Goal: Task Accomplishment & Management: Manage account settings

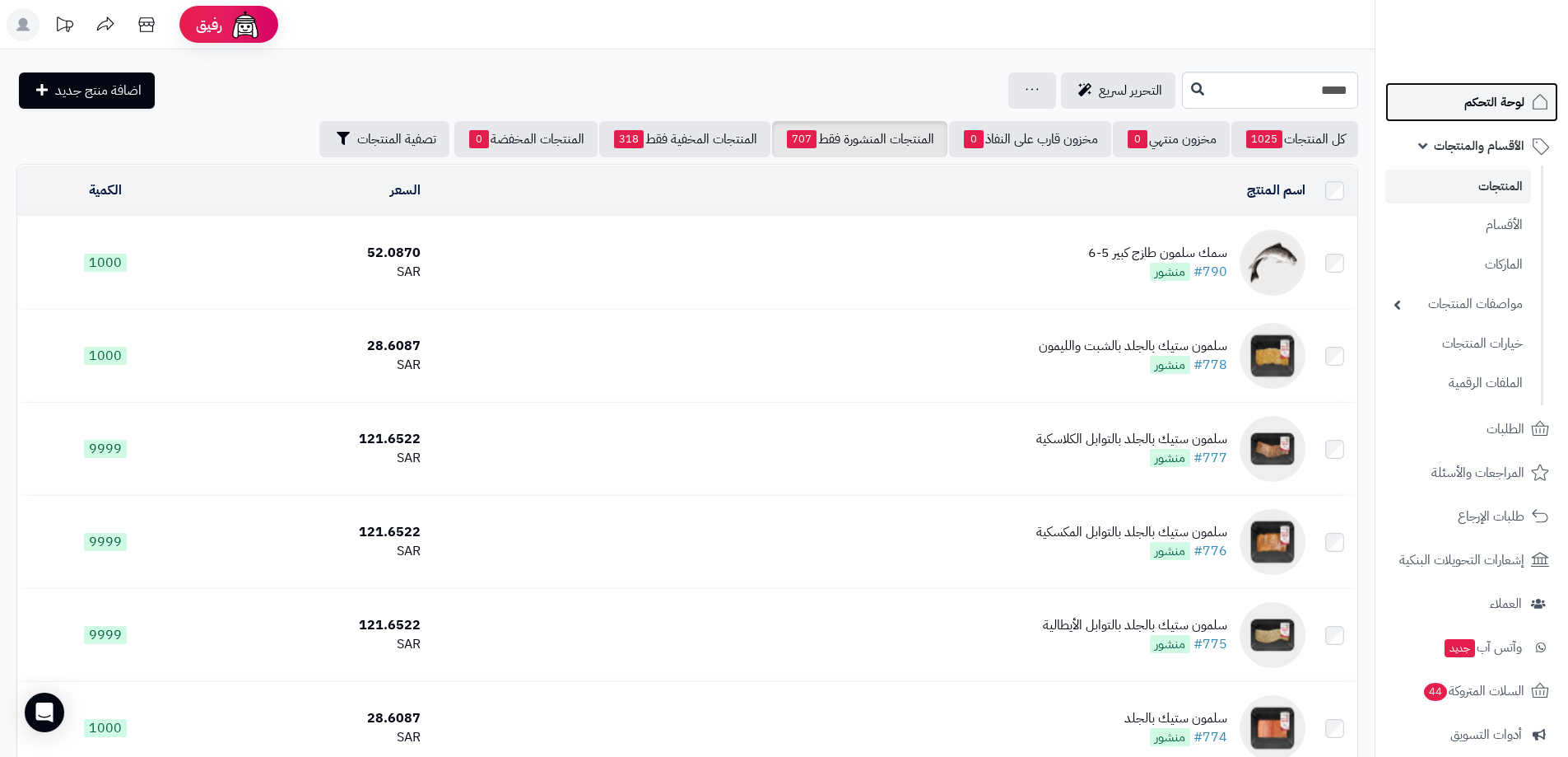
click at [1502, 102] on span "لوحة التحكم" at bounding box center [1495, 102] width 60 height 23
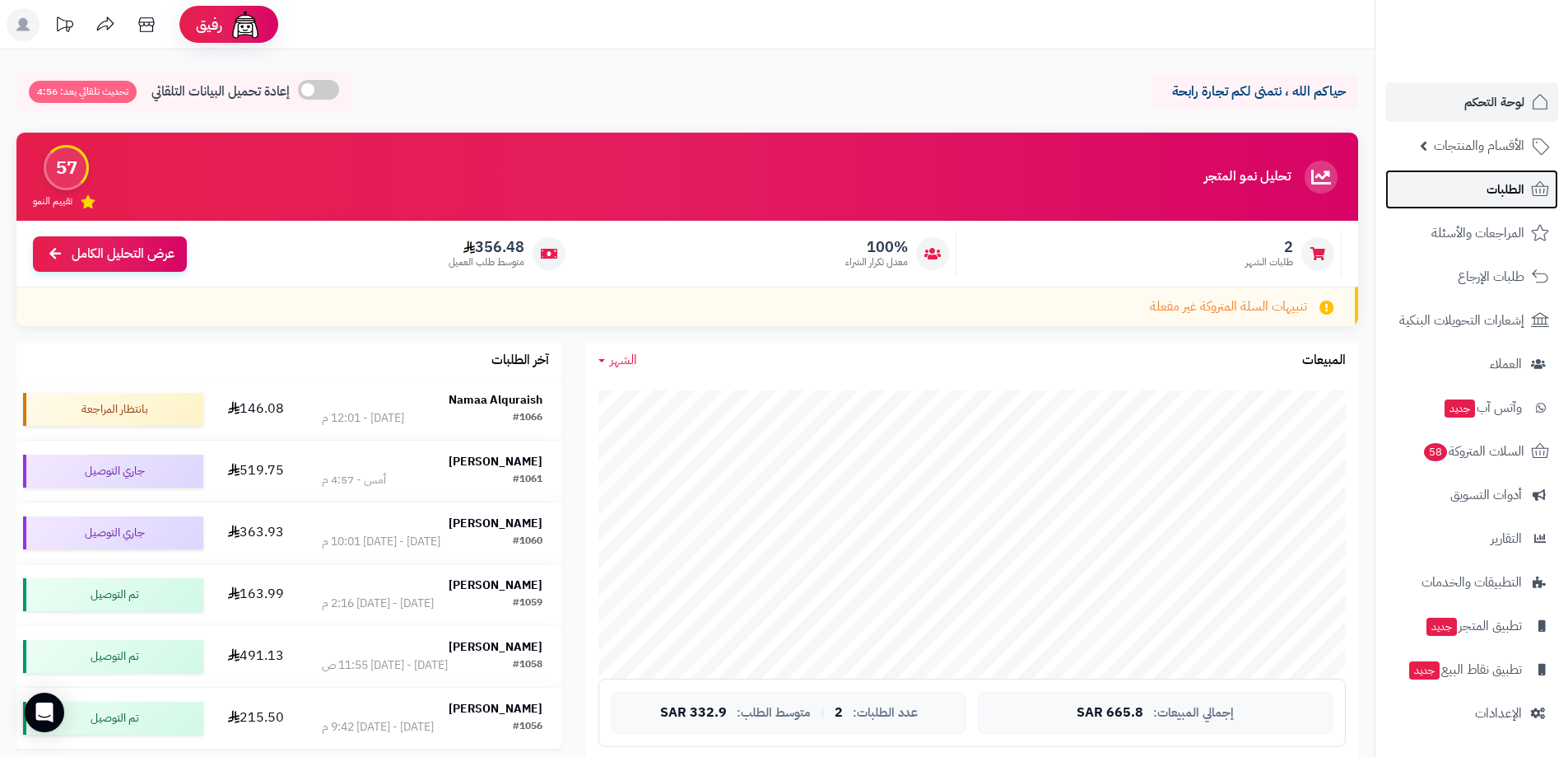
click at [1494, 176] on link "الطلبات" at bounding box center [1473, 189] width 173 height 39
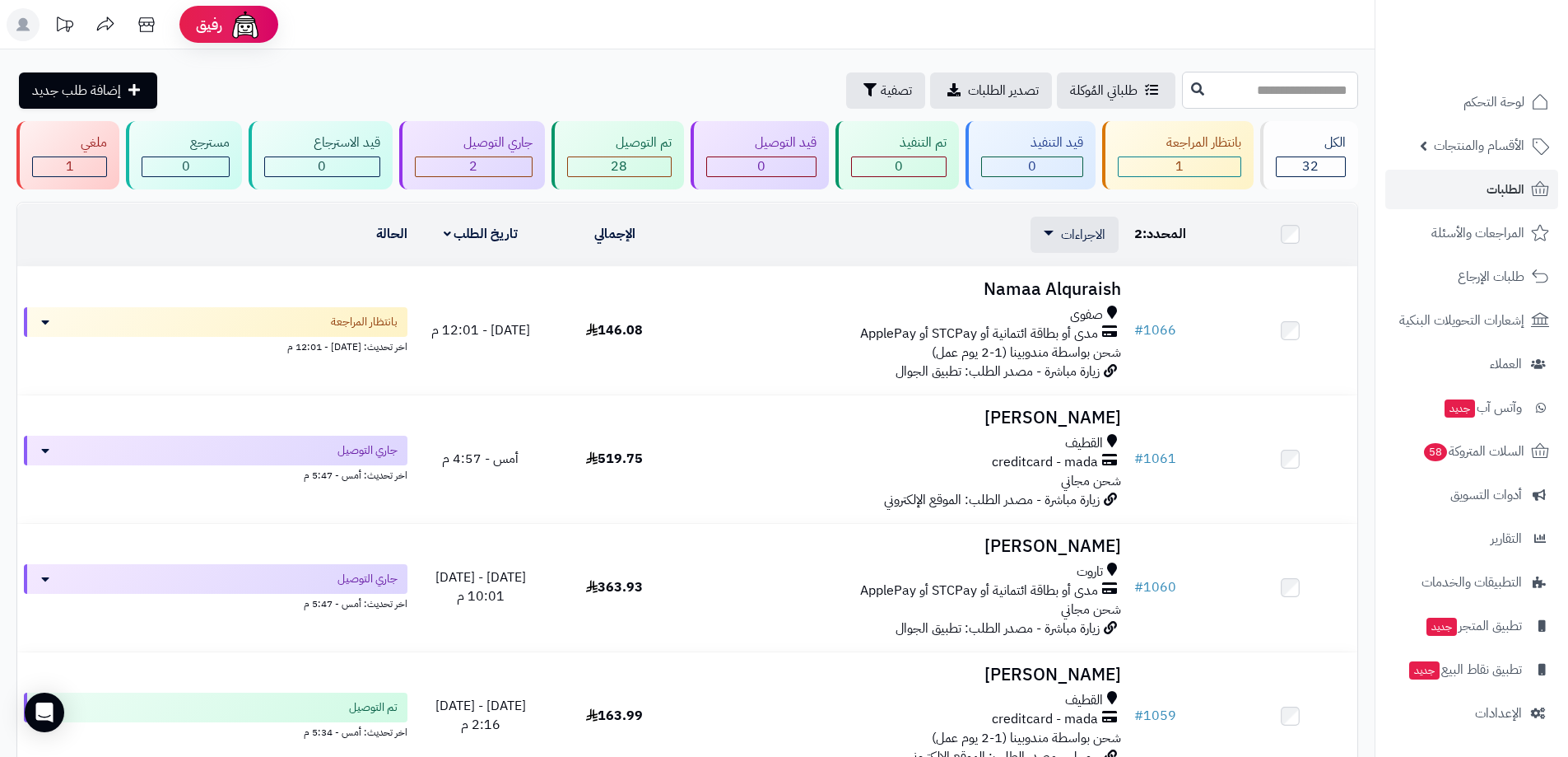
click at [1300, 99] on input "text" at bounding box center [1270, 90] width 176 height 37
click at [1066, 231] on span "الاجراءات" at bounding box center [1084, 235] width 44 height 20
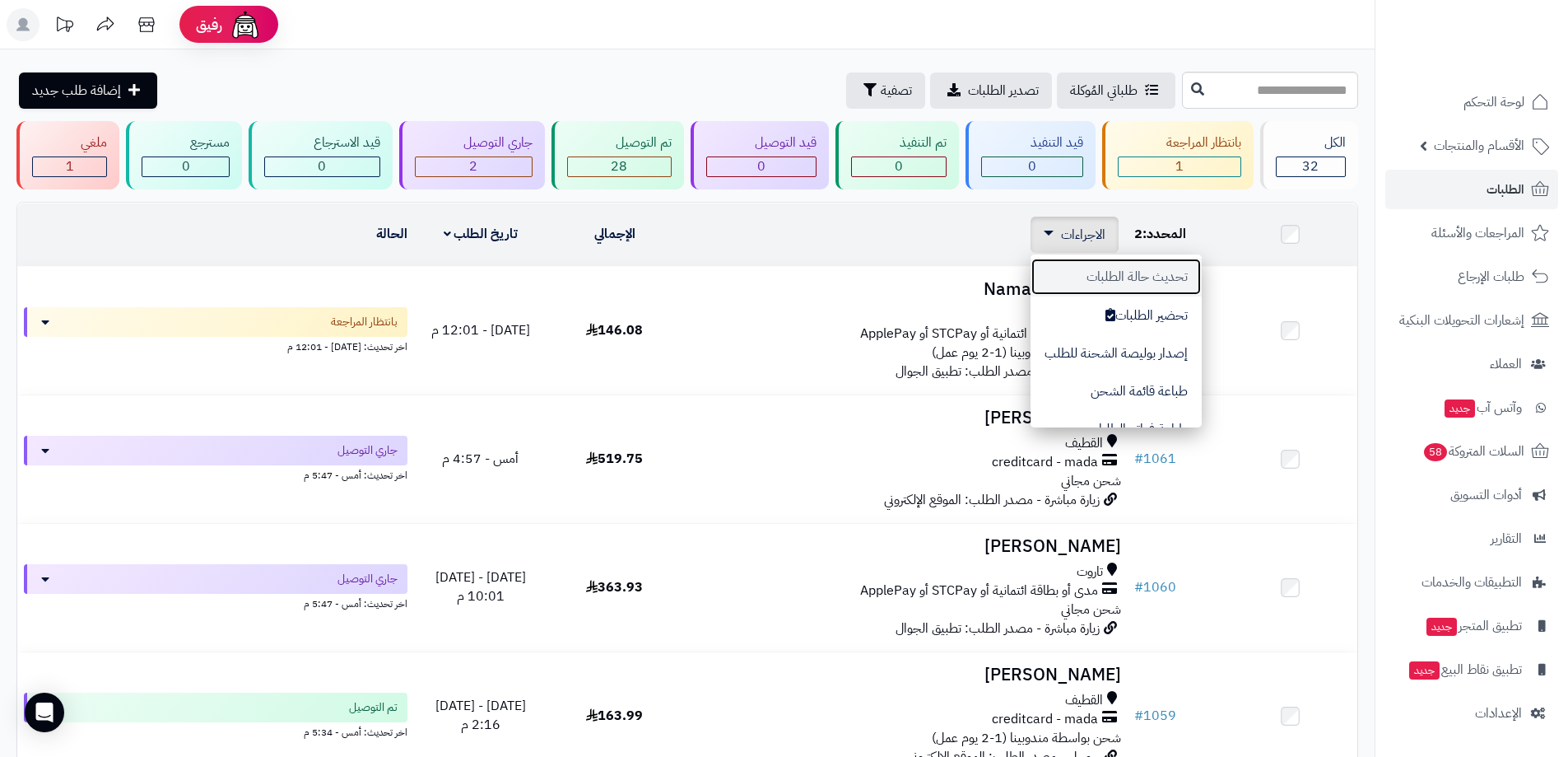
click at [1087, 268] on button "تحديث حالة الطلبات" at bounding box center [1117, 276] width 171 height 38
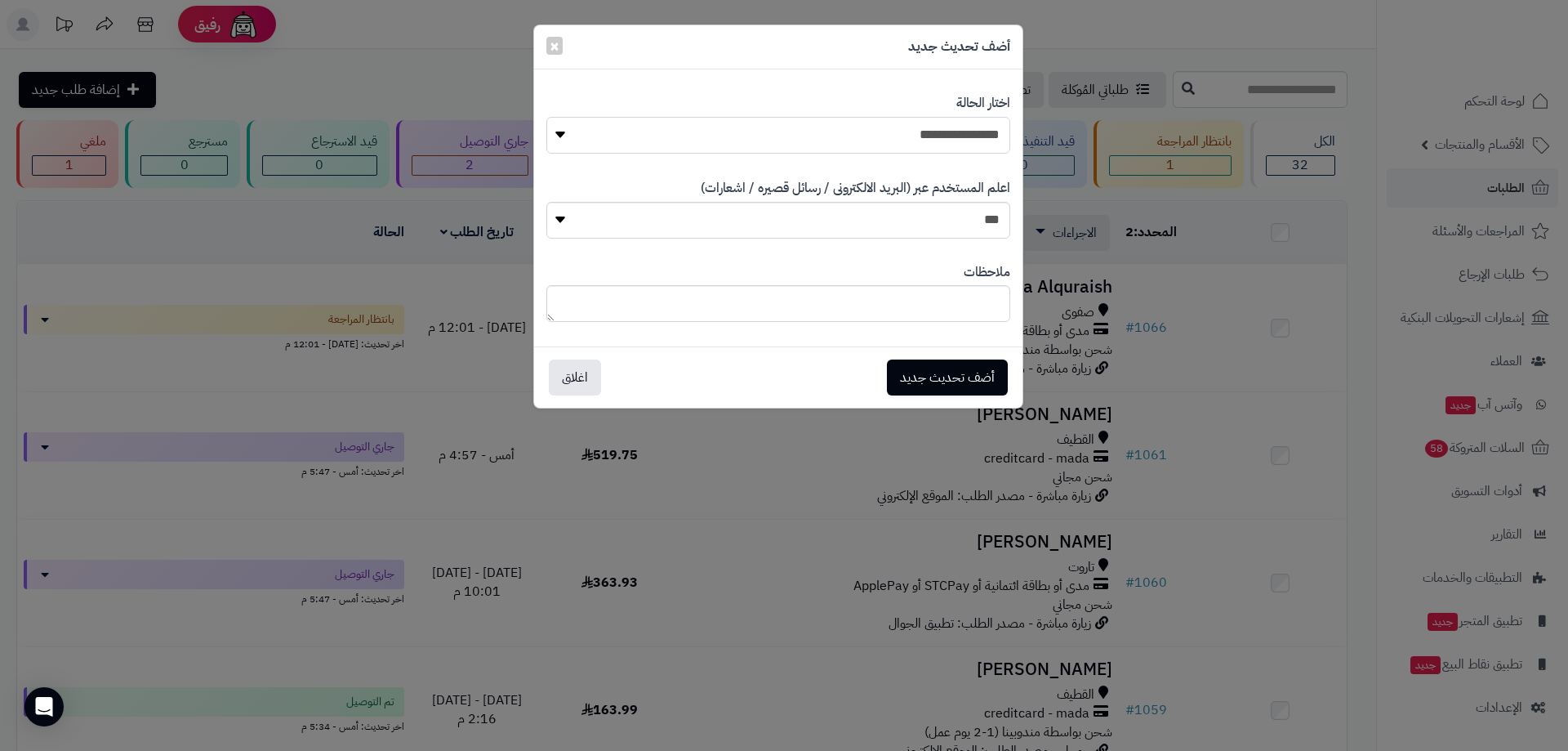
click at [816, 123] on select "**********" at bounding box center [778, 135] width 464 height 36
select select "**"
click at [546, 117] on select "**********" at bounding box center [778, 135] width 464 height 36
click at [941, 376] on button "أضف تحديث جديد" at bounding box center [947, 377] width 121 height 36
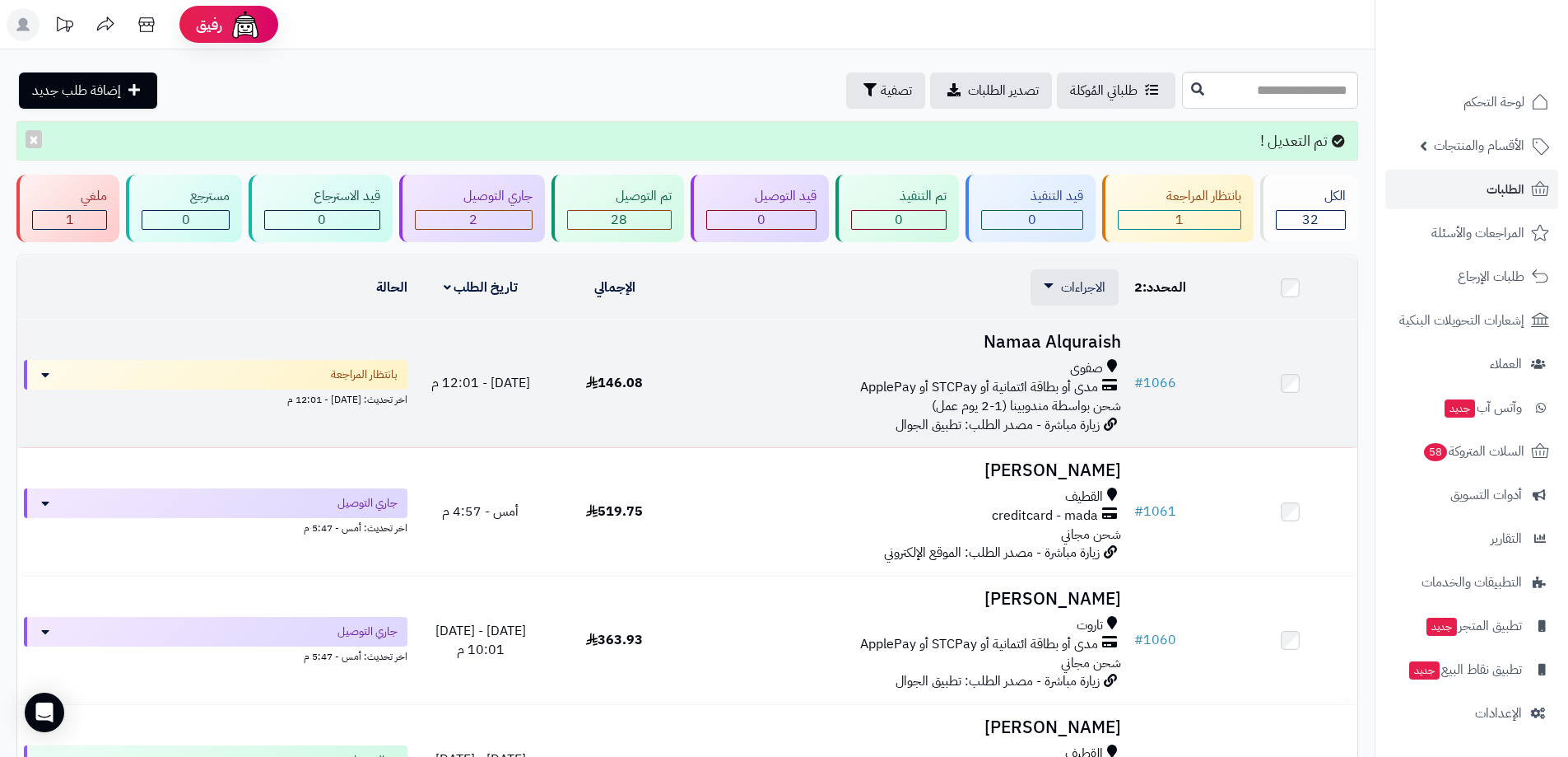
click at [1143, 364] on td "# 1066" at bounding box center [1175, 383] width 95 height 128
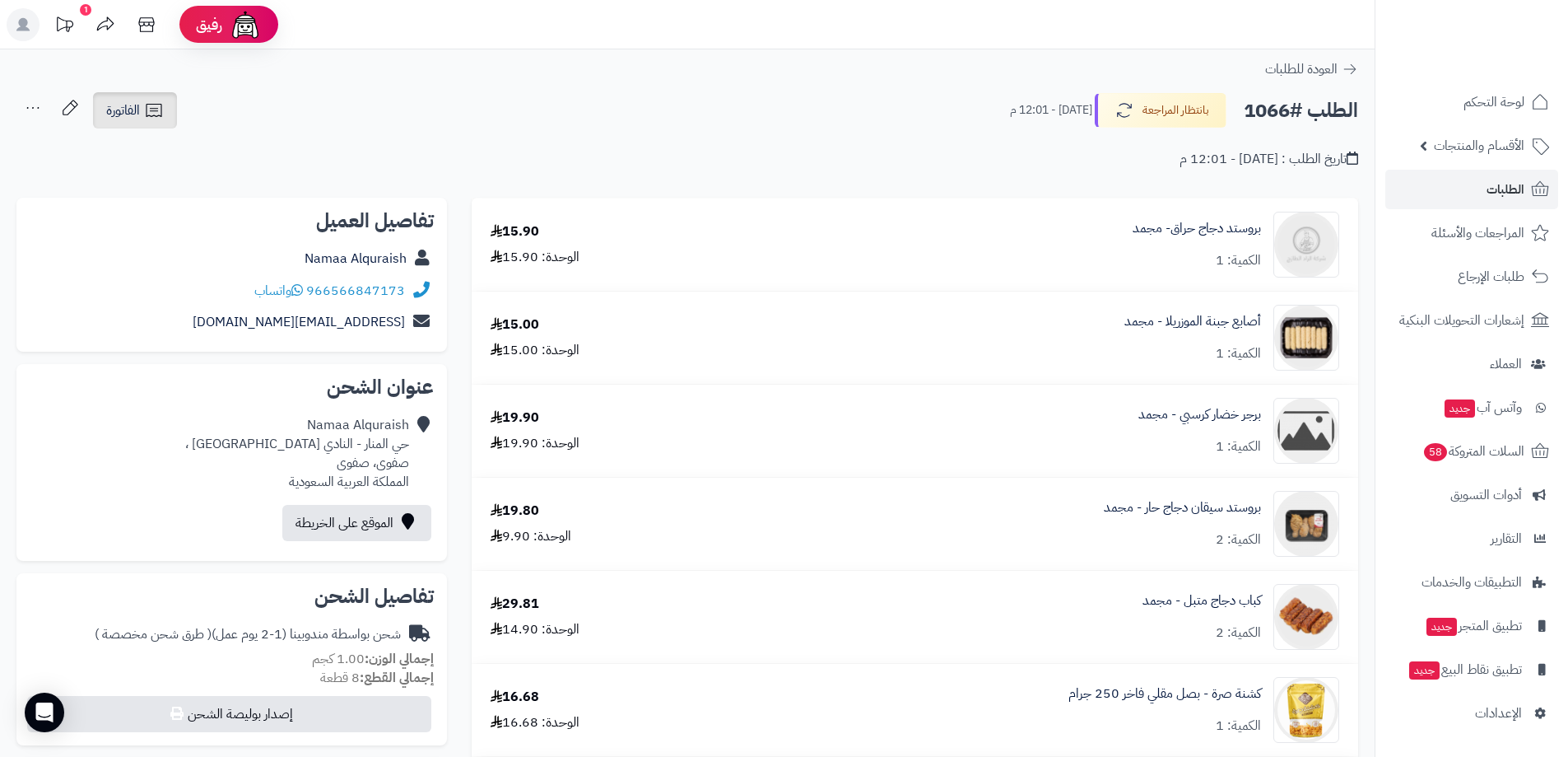
click at [145, 111] on icon at bounding box center [154, 110] width 20 height 20
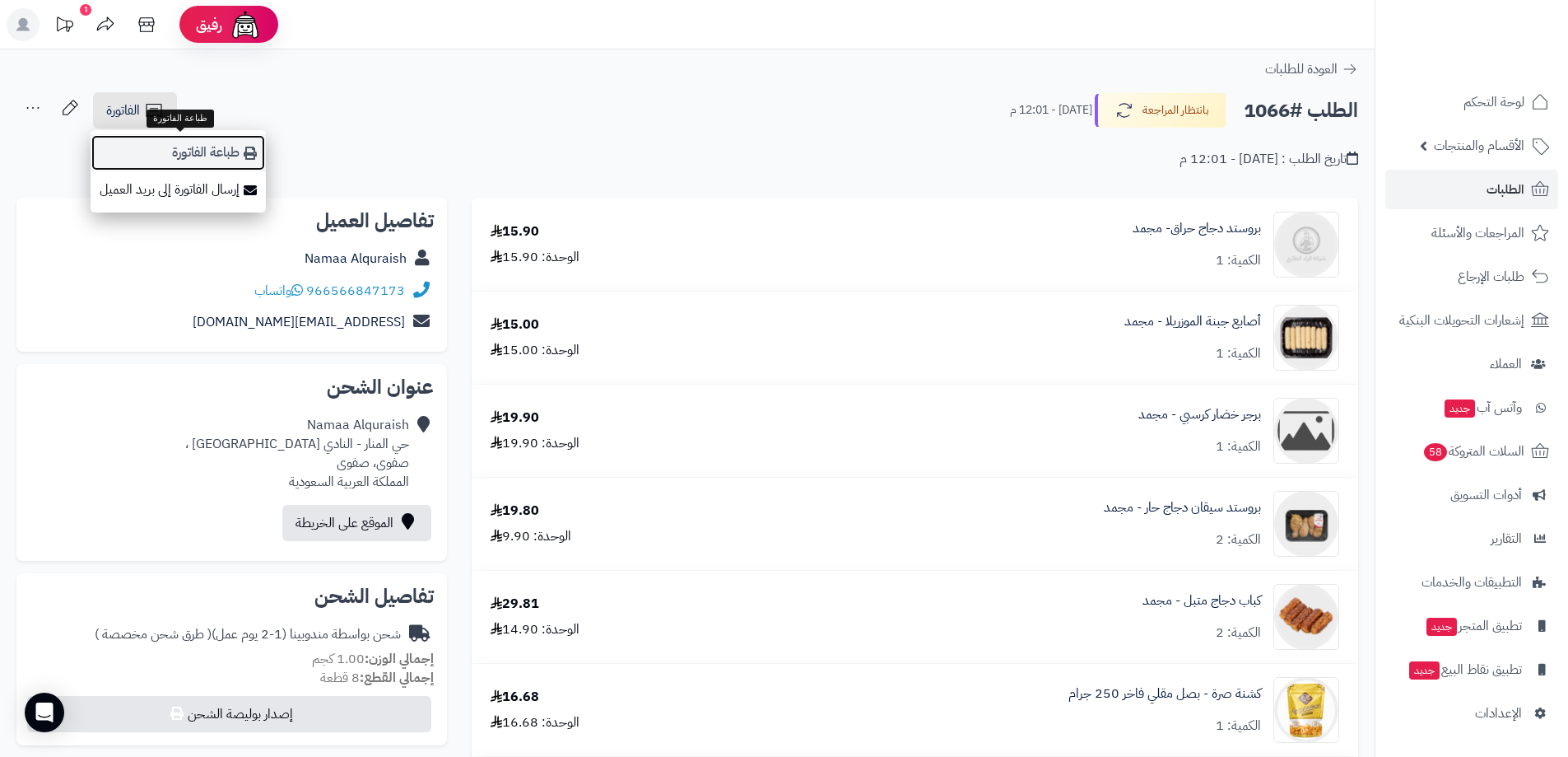
click at [234, 157] on link "طباعة الفاتورة" at bounding box center [178, 152] width 175 height 37
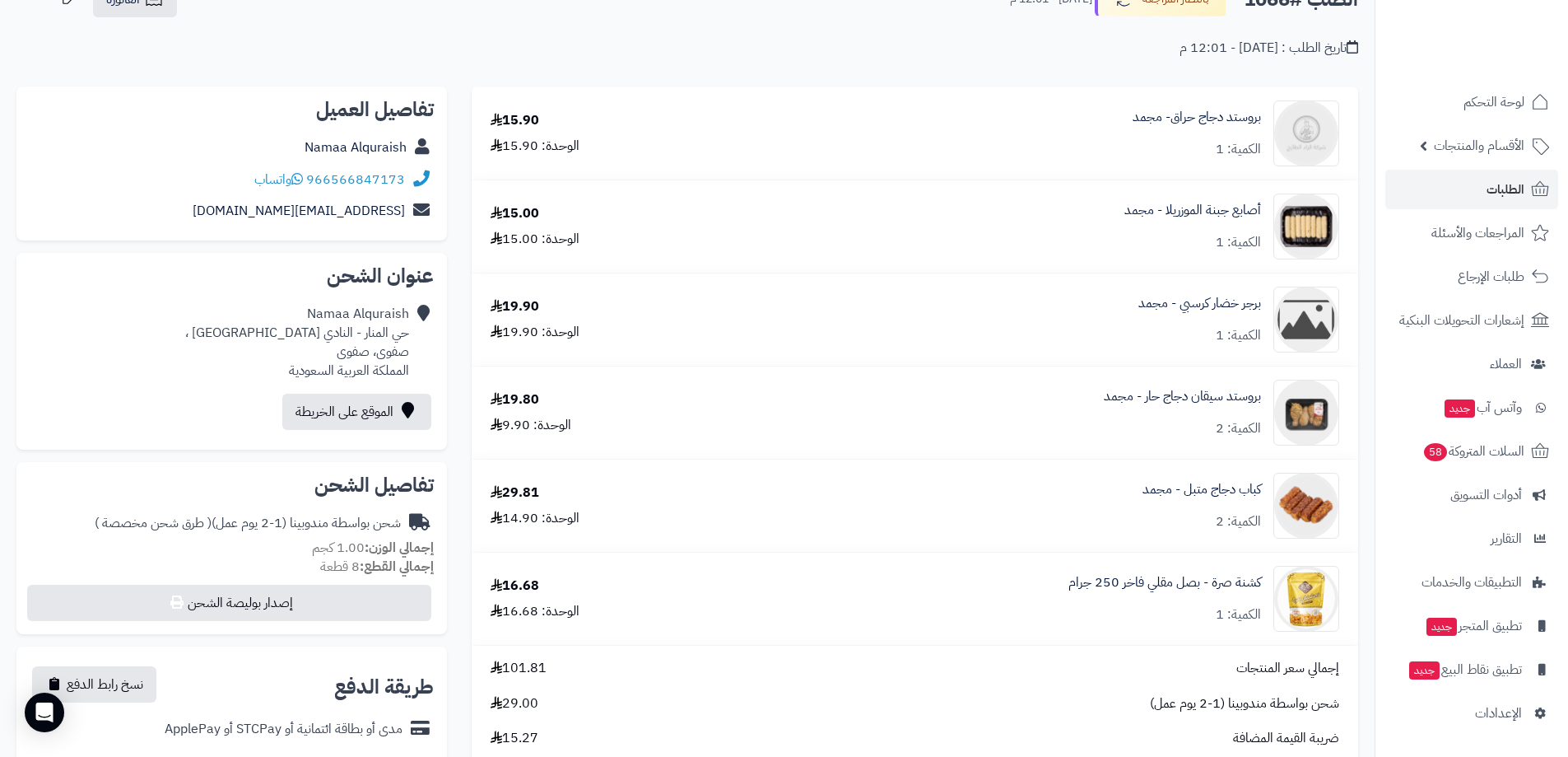
scroll to position [83, 0]
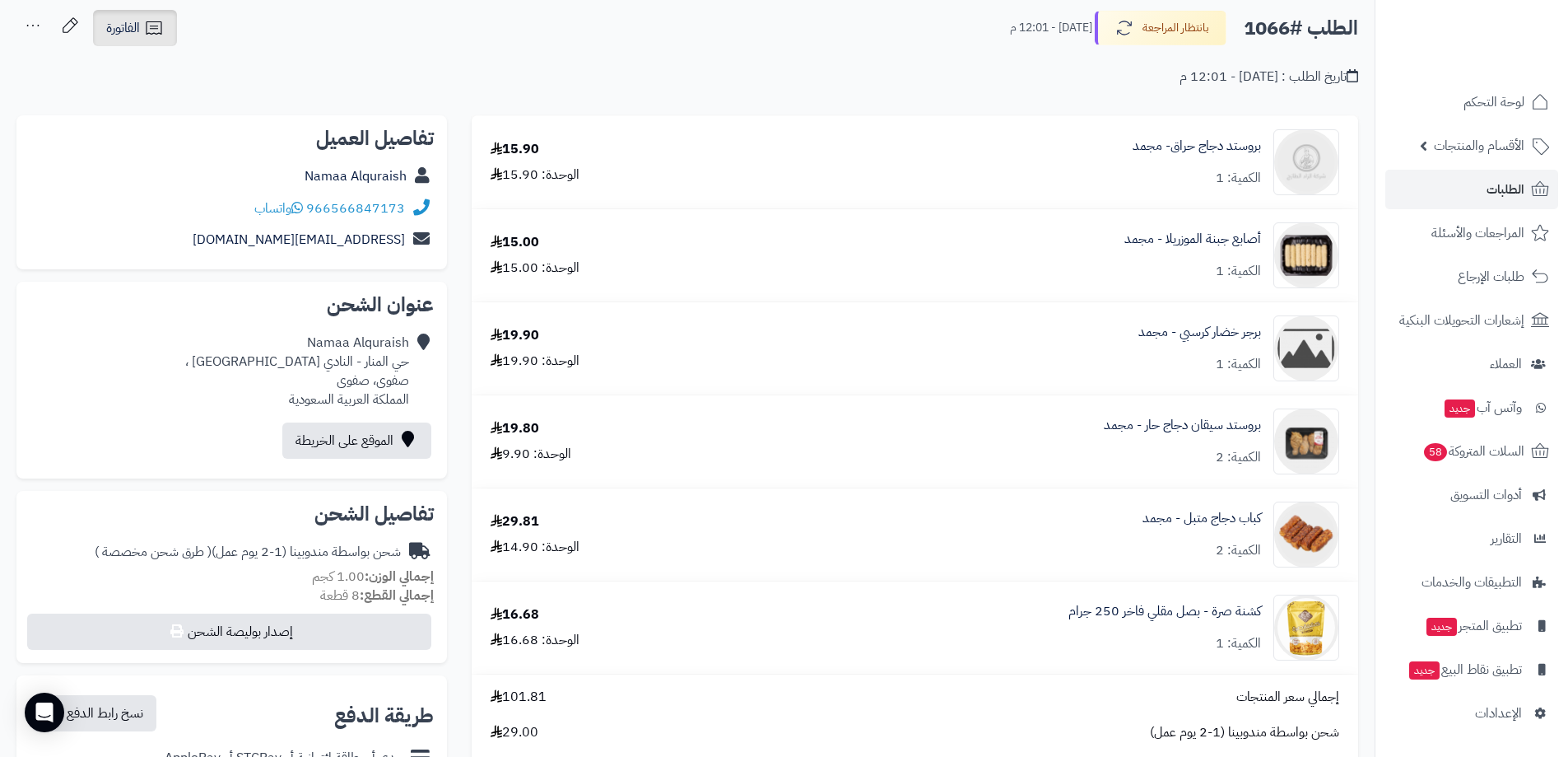
click at [117, 37] on span "الفاتورة" at bounding box center [122, 28] width 34 height 20
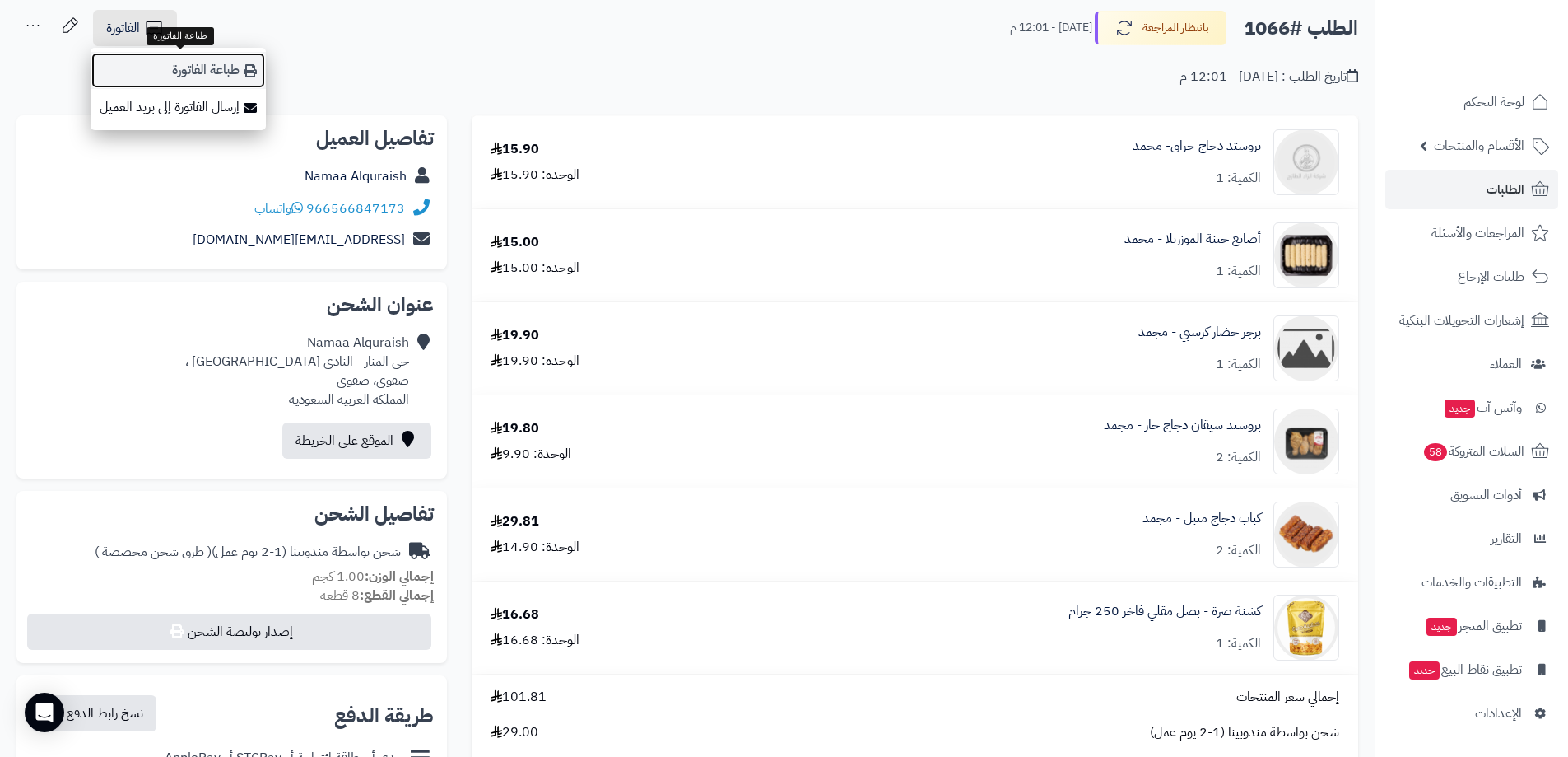
click at [205, 73] on link "طباعة الفاتورة" at bounding box center [178, 70] width 175 height 37
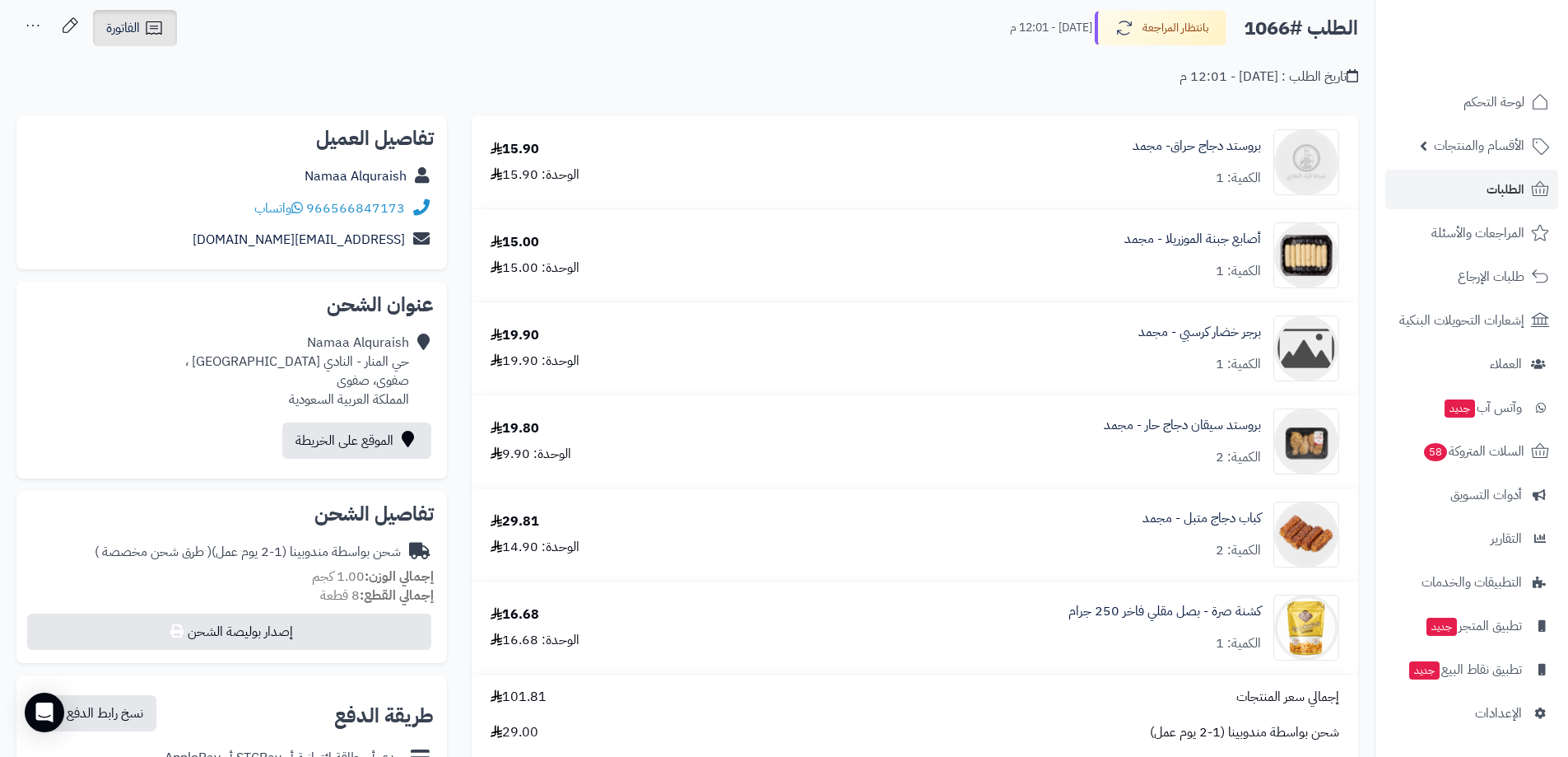
click at [98, 23] on link "الفاتورة" at bounding box center [135, 28] width 84 height 37
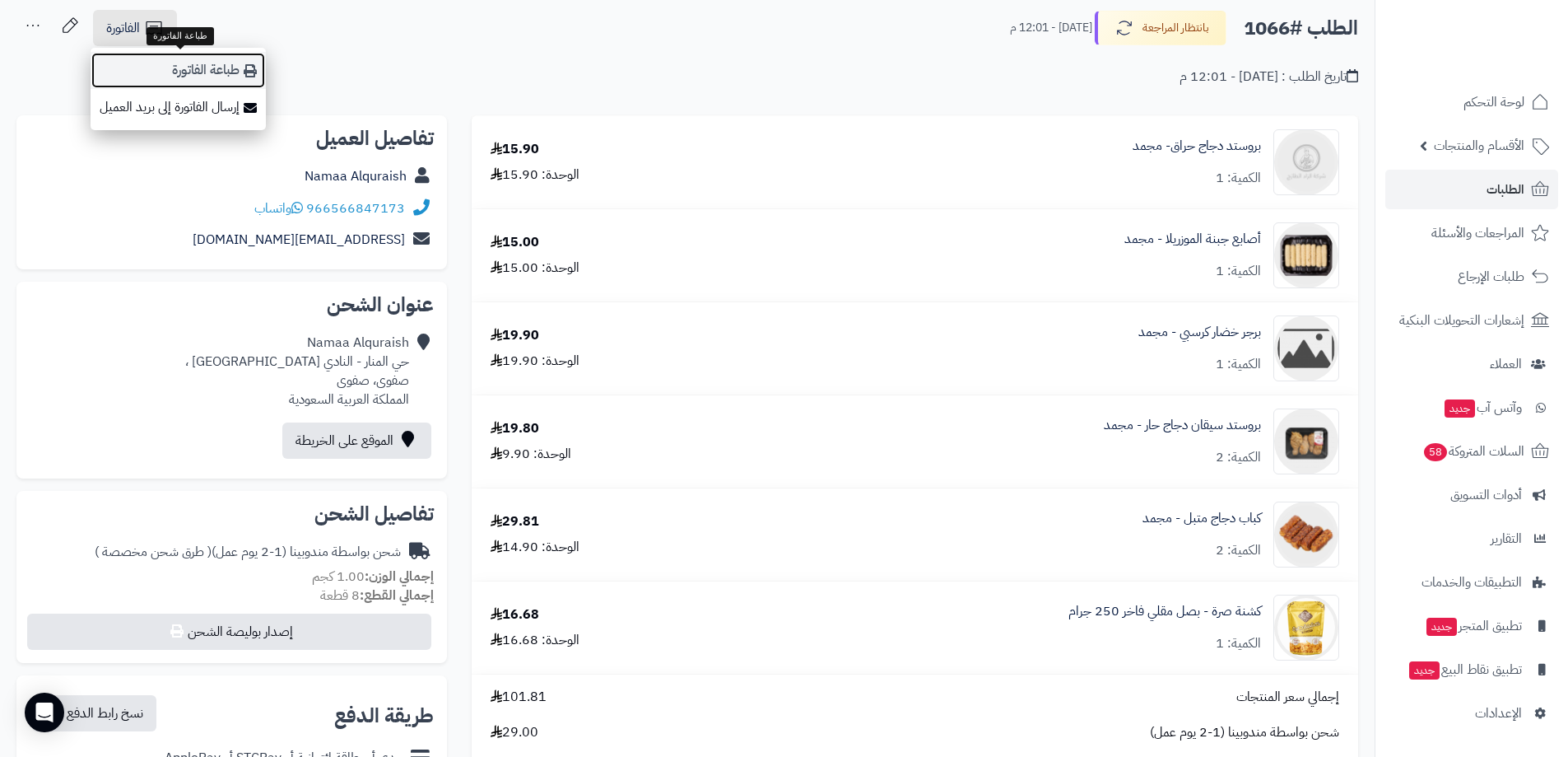
click at [218, 74] on link "طباعة الفاتورة" at bounding box center [178, 70] width 175 height 37
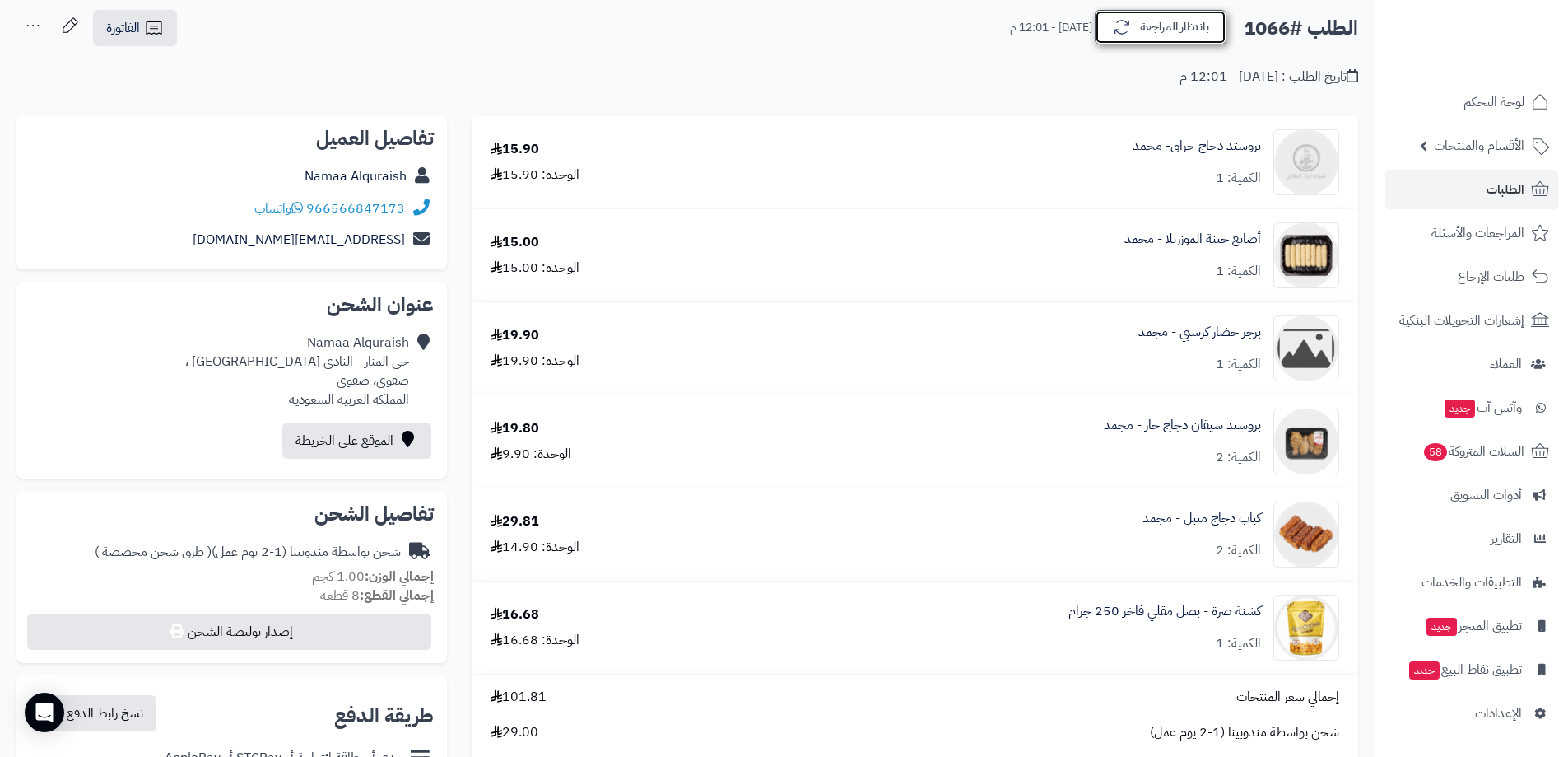
click at [1145, 30] on button "بانتظار المراجعة" at bounding box center [1161, 27] width 132 height 35
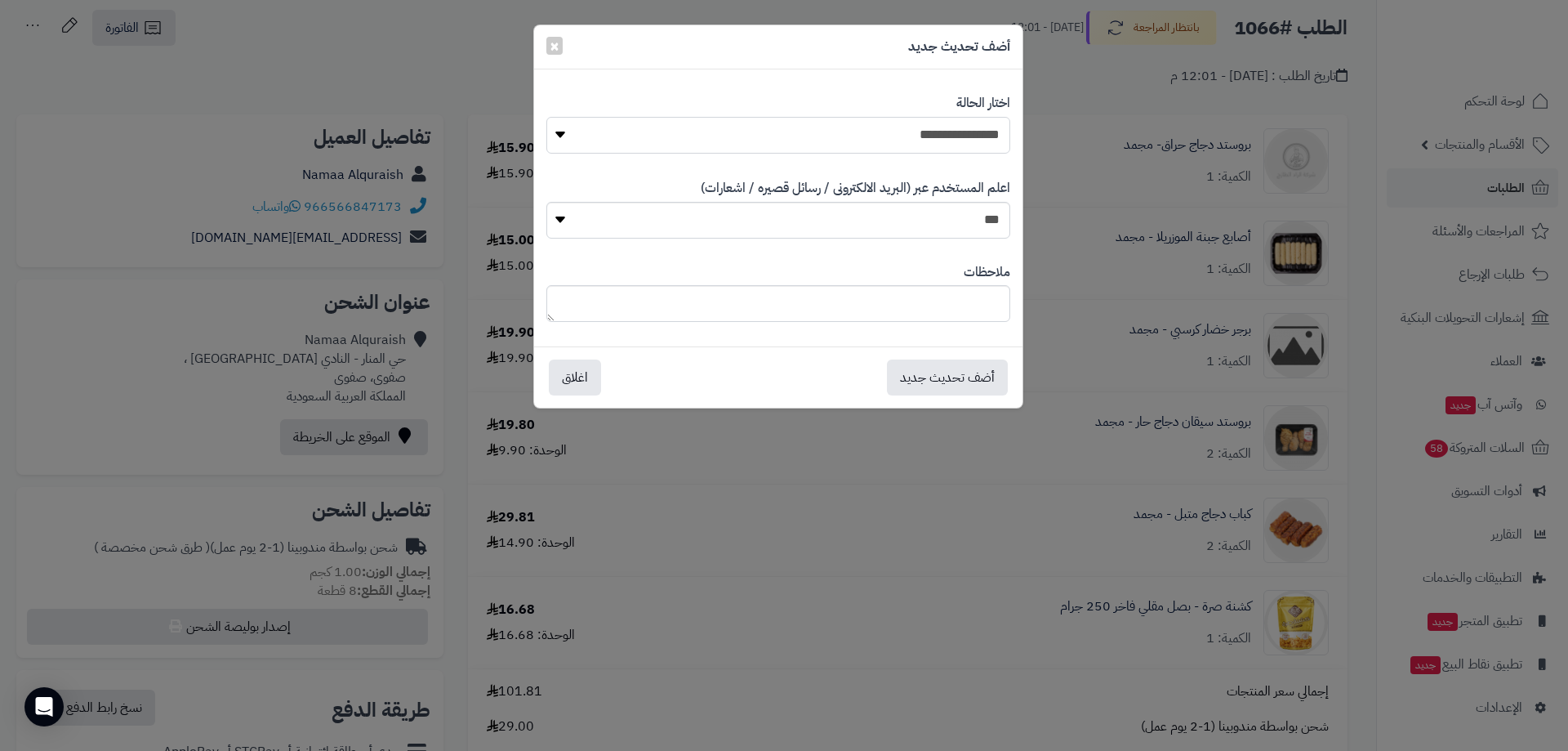
click at [917, 136] on select "**********" at bounding box center [778, 135] width 464 height 36
select select "**"
click at [546, 117] on select "**********" at bounding box center [778, 135] width 464 height 36
click at [926, 404] on div "أضف تحديث جديد اغلاق" at bounding box center [778, 377] width 489 height 61
click at [935, 376] on button "أضف تحديث جديد" at bounding box center [947, 377] width 121 height 36
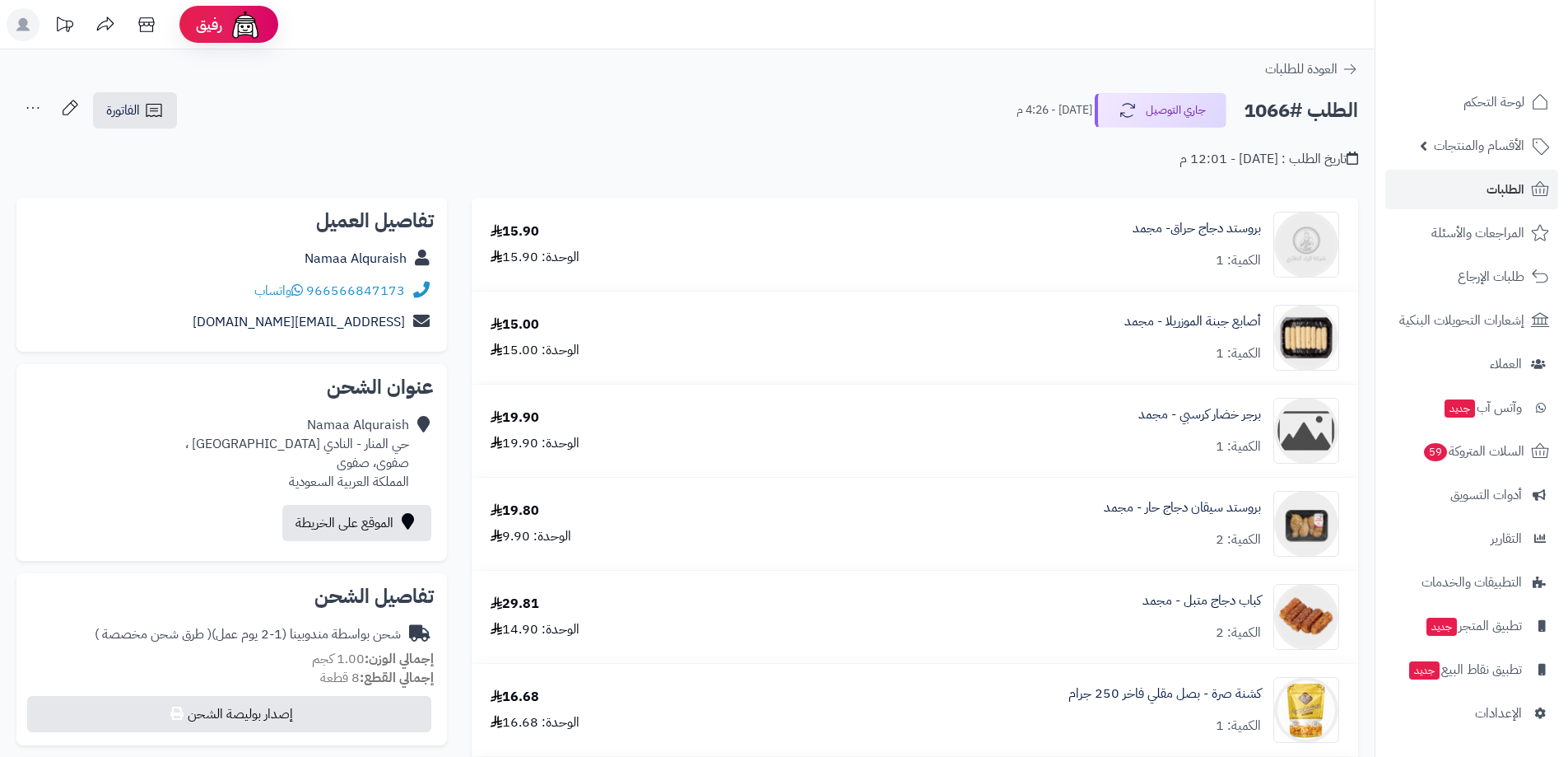
scroll to position [83, 0]
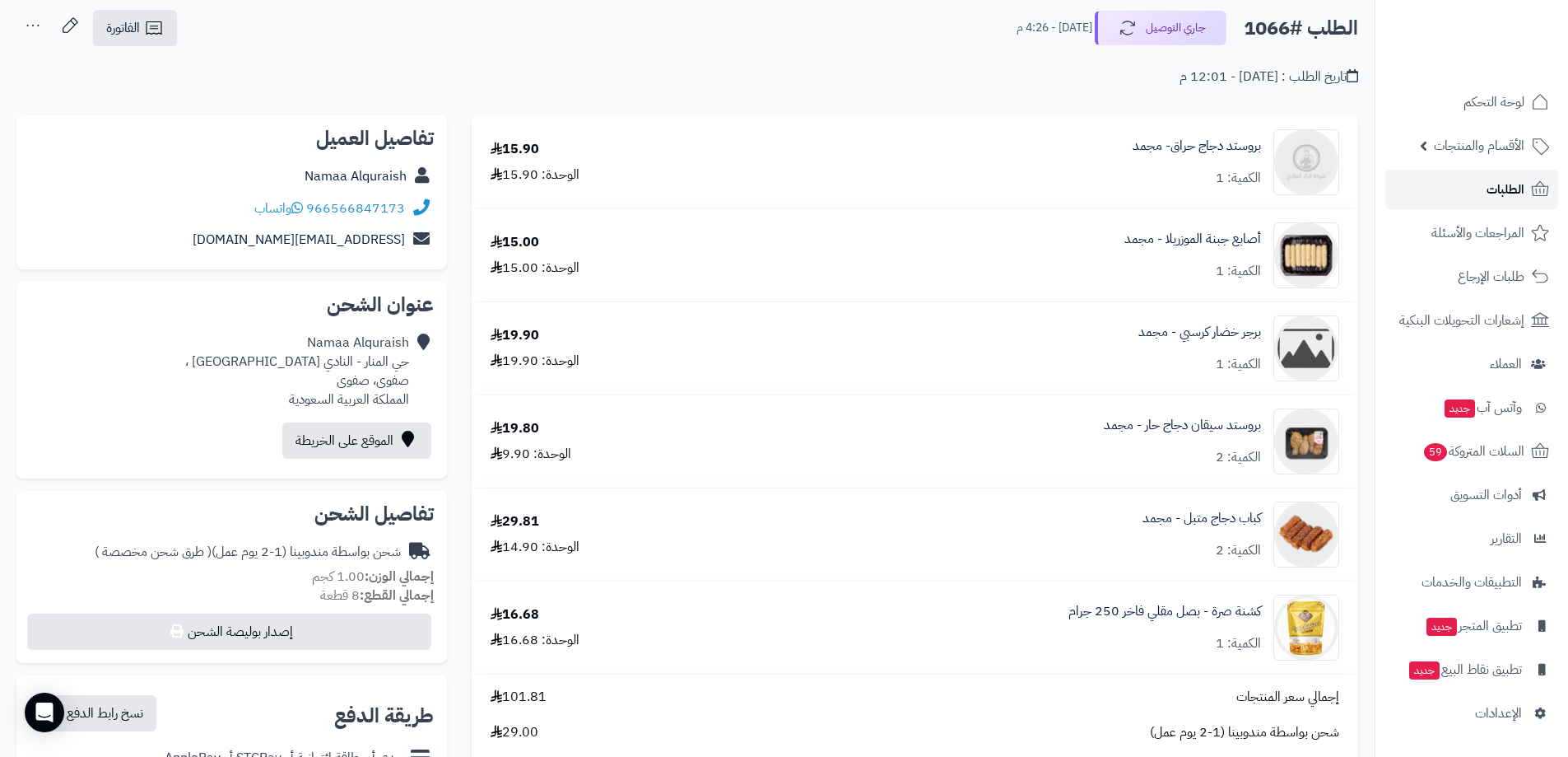
click at [1480, 187] on link "الطلبات" at bounding box center [1473, 189] width 173 height 39
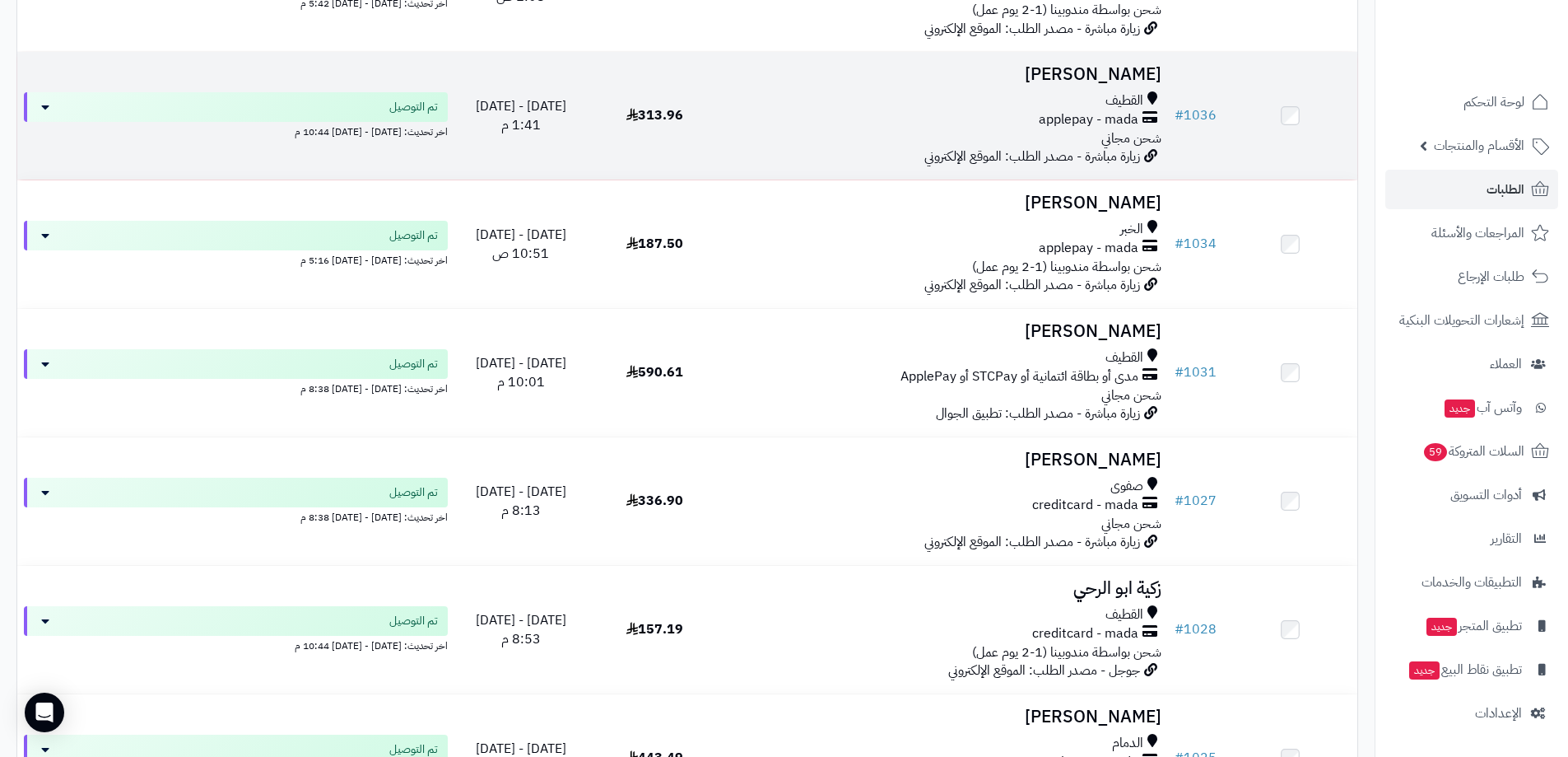
scroll to position [2389, 0]
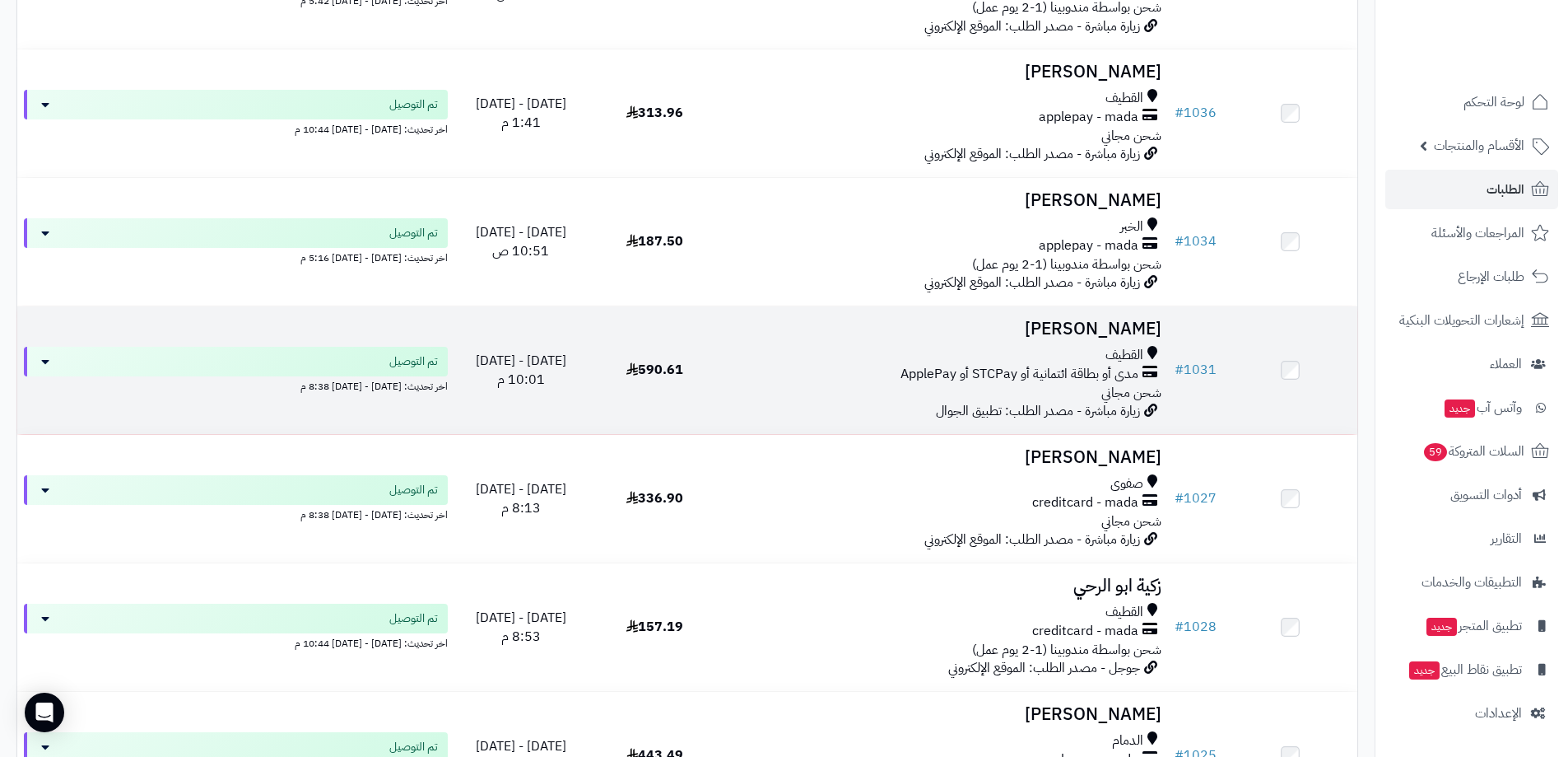
click at [1009, 349] on div "القطيف" at bounding box center [945, 355] width 433 height 19
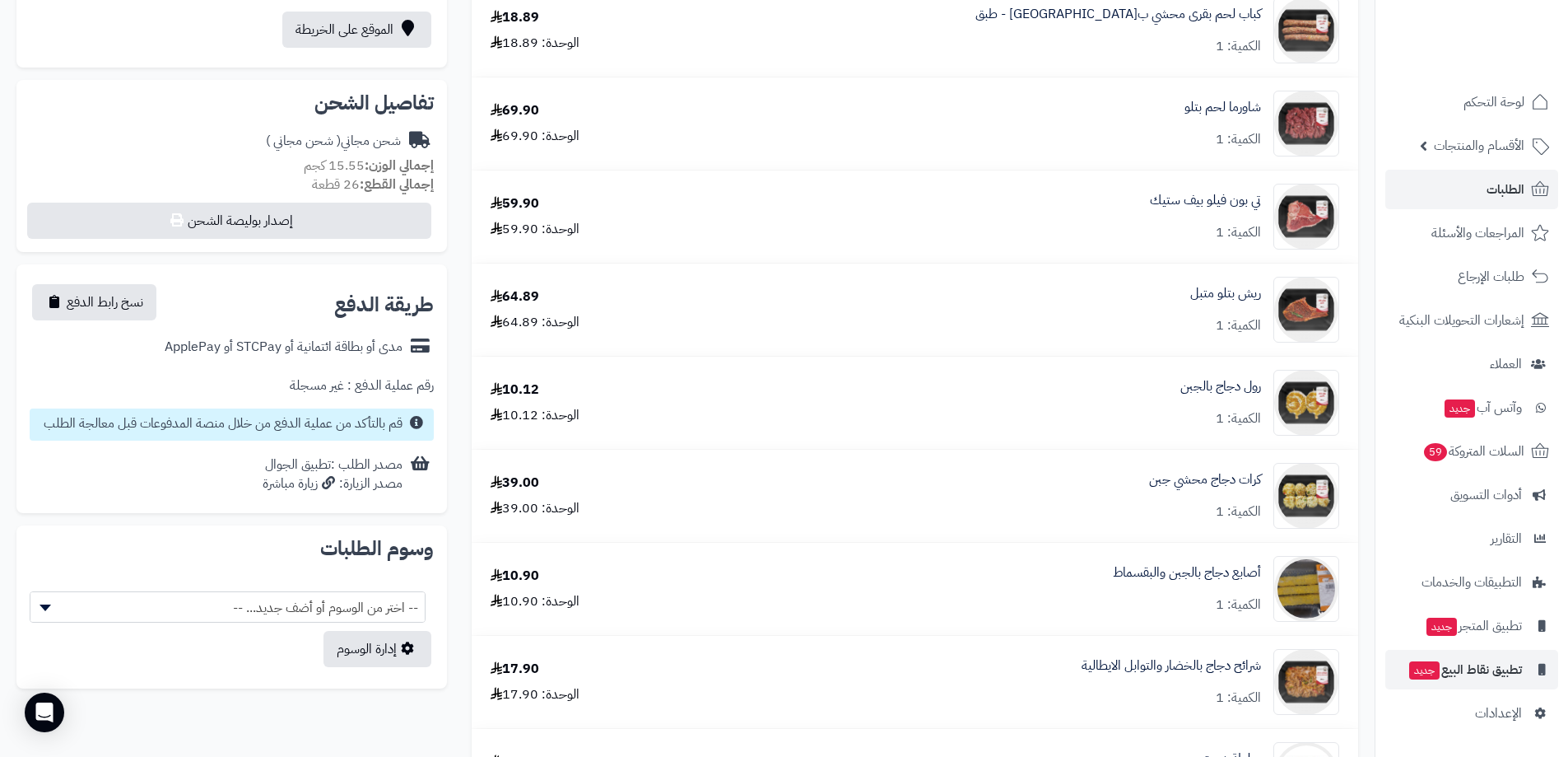
scroll to position [494, 0]
click at [1522, 732] on link "الإعدادات" at bounding box center [1473, 713] width 173 height 39
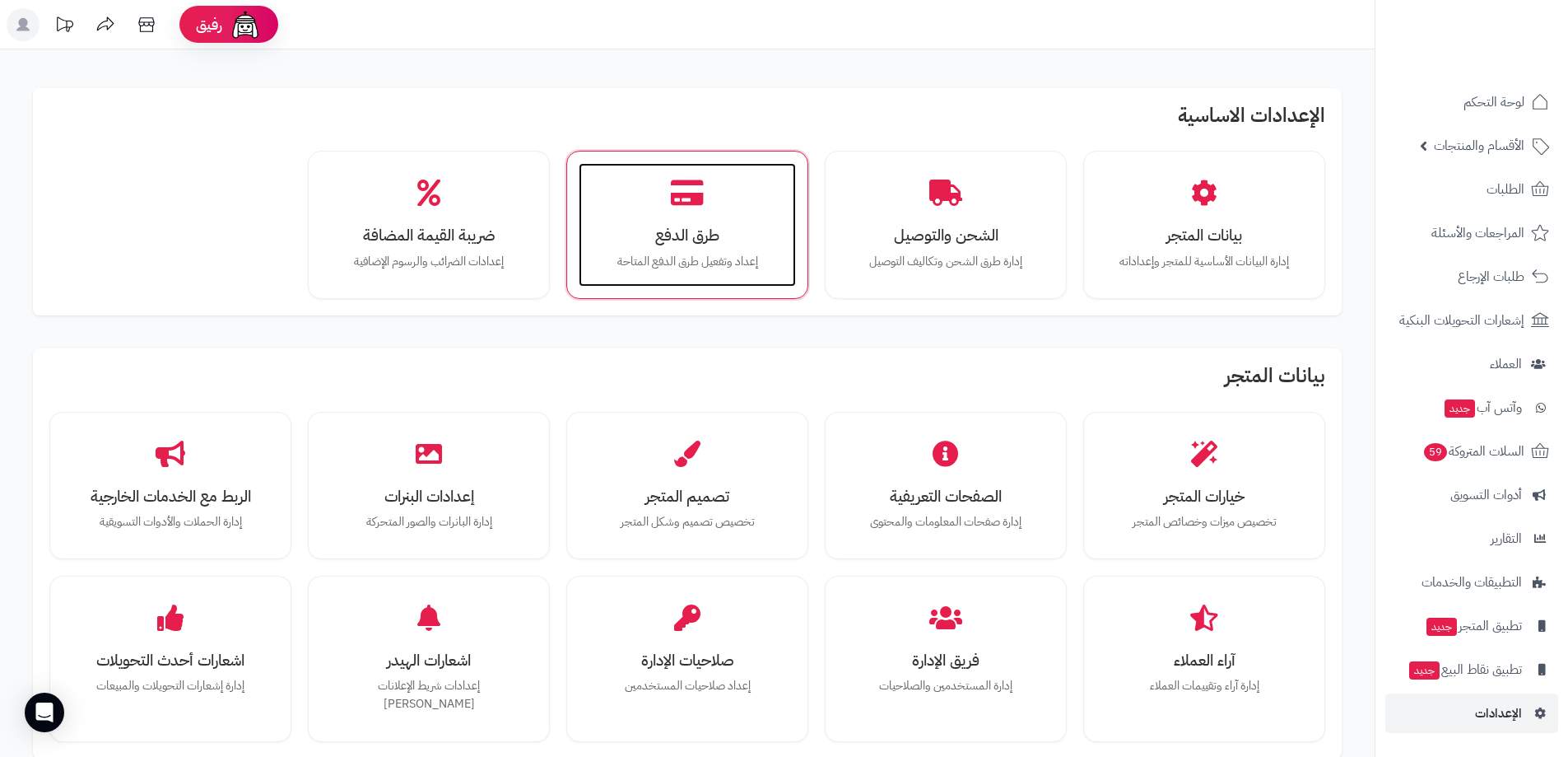
click at [717, 226] on h3 "طرق الدفع" at bounding box center [687, 235] width 185 height 17
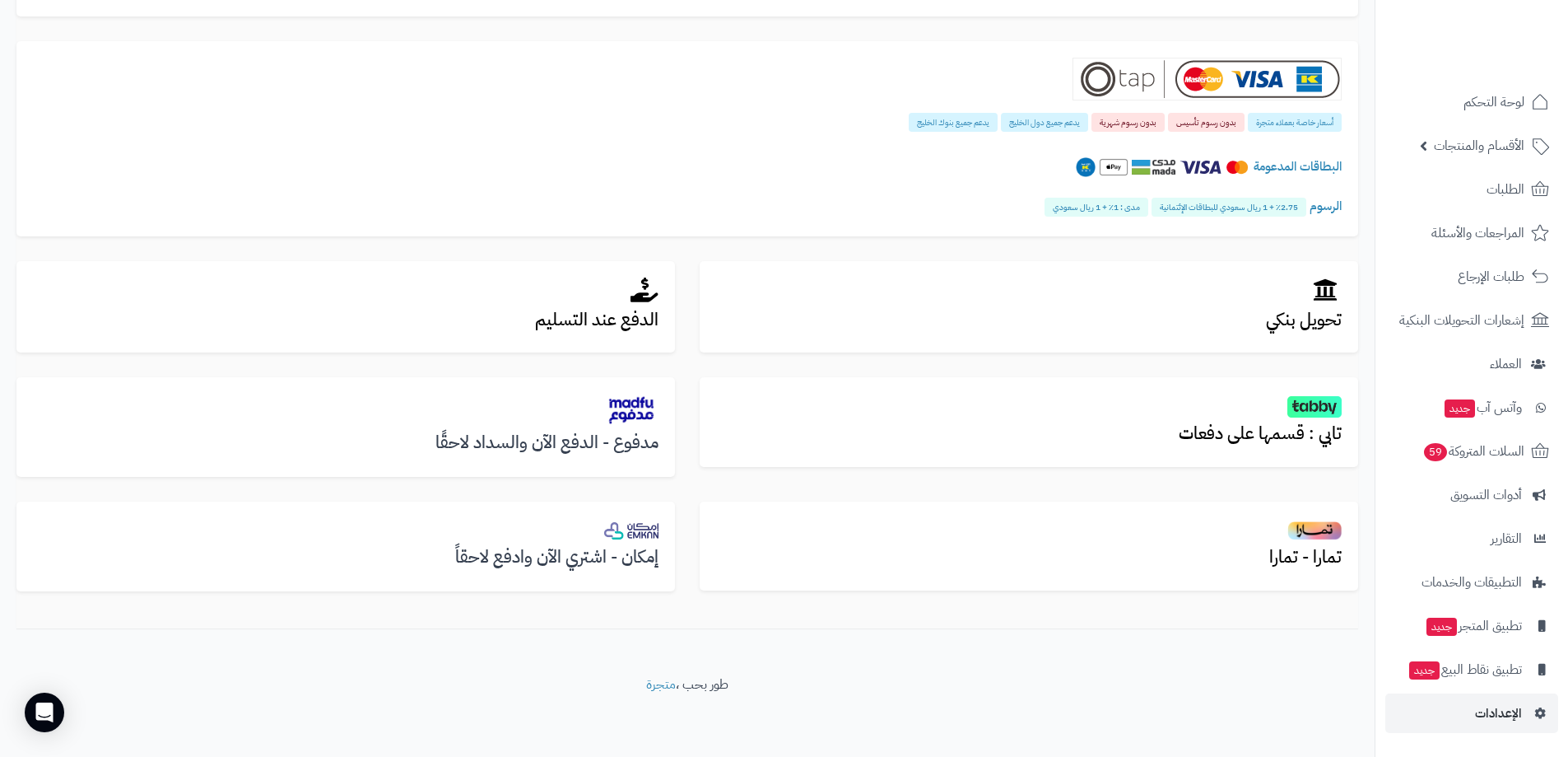
scroll to position [352, 0]
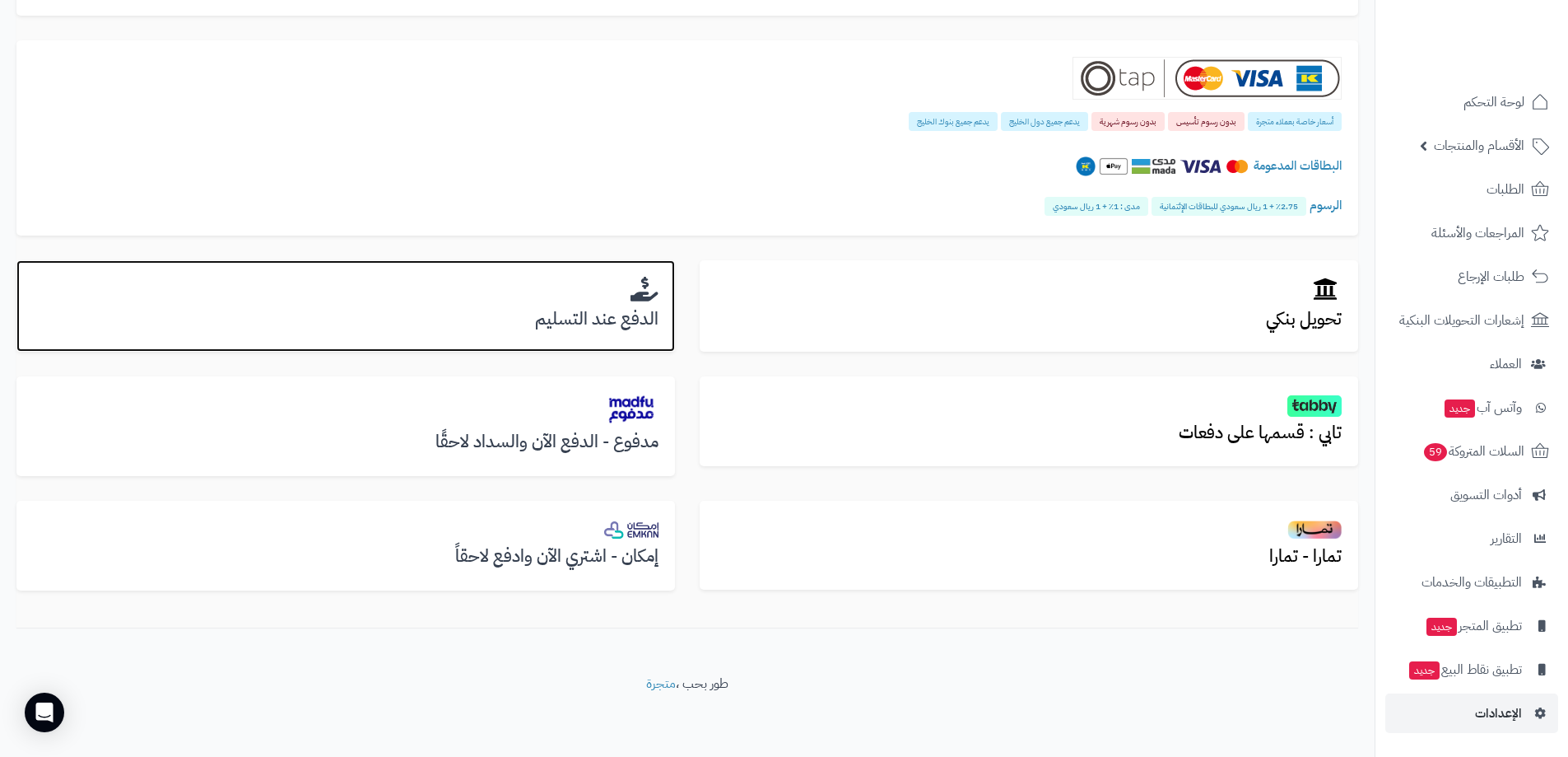
click at [601, 327] on h3 "الدفع عند التسليم" at bounding box center [346, 320] width 626 height 19
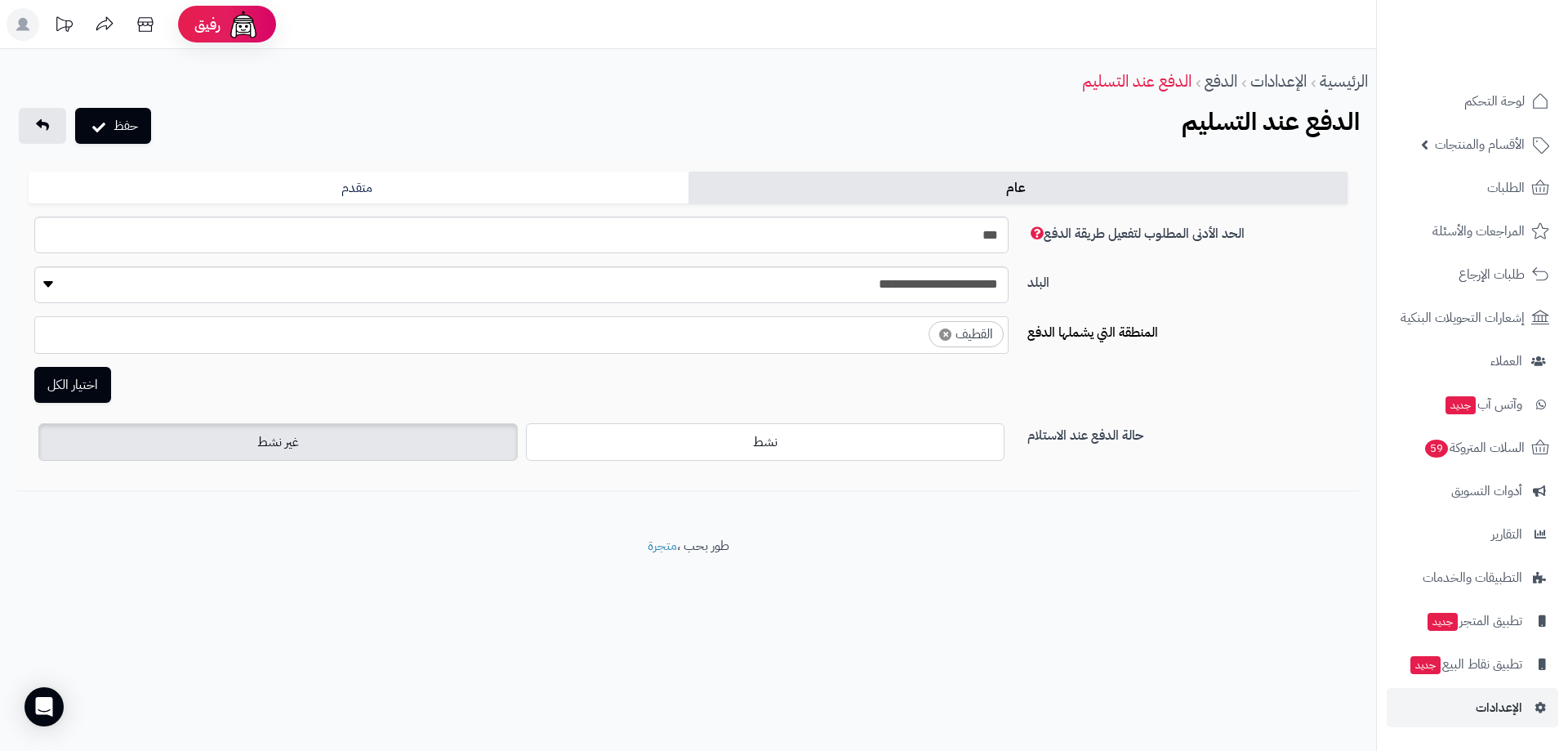
select select "***"
click at [798, 439] on label "نشط" at bounding box center [766, 441] width 479 height 37
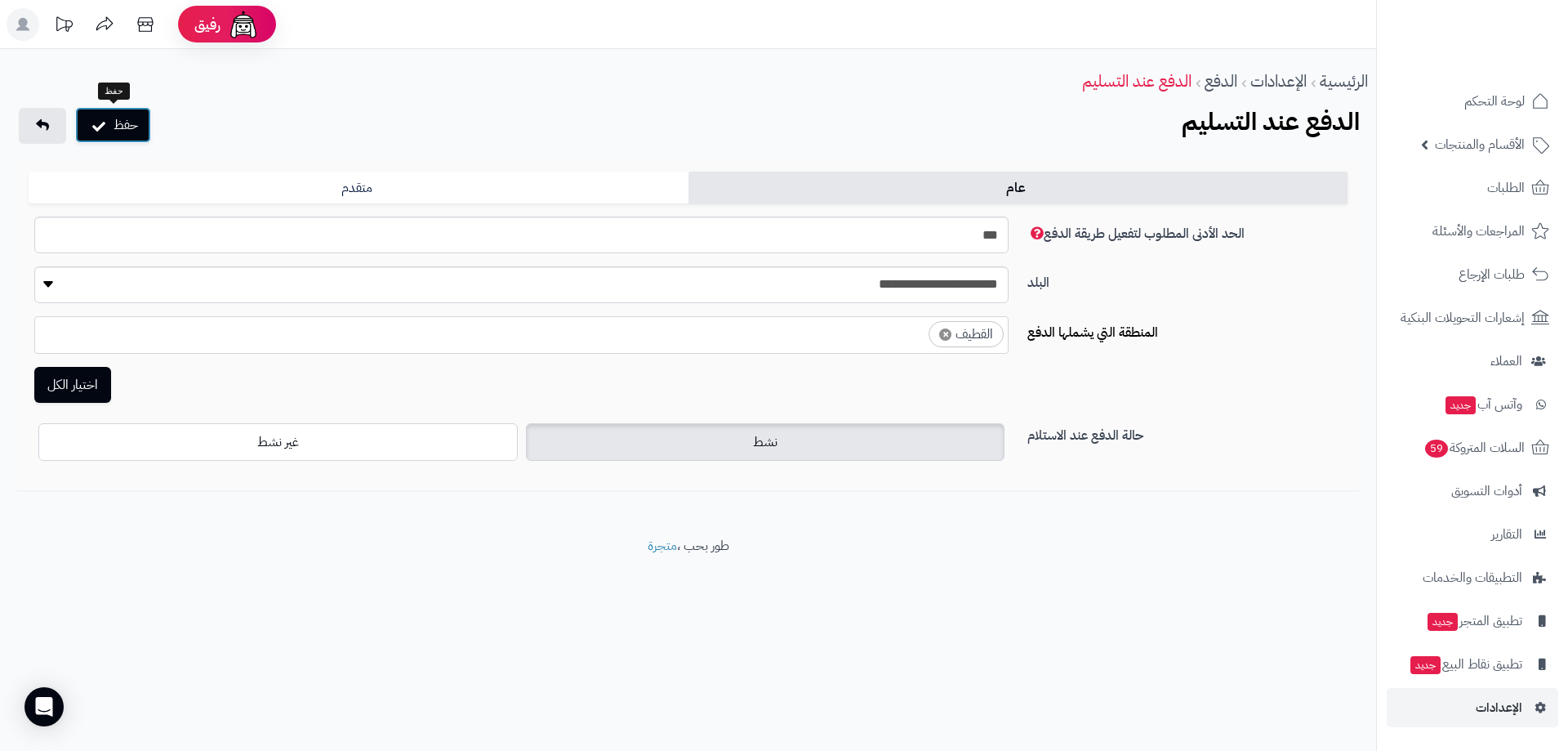
click at [128, 124] on button "حفظ" at bounding box center [114, 125] width 76 height 36
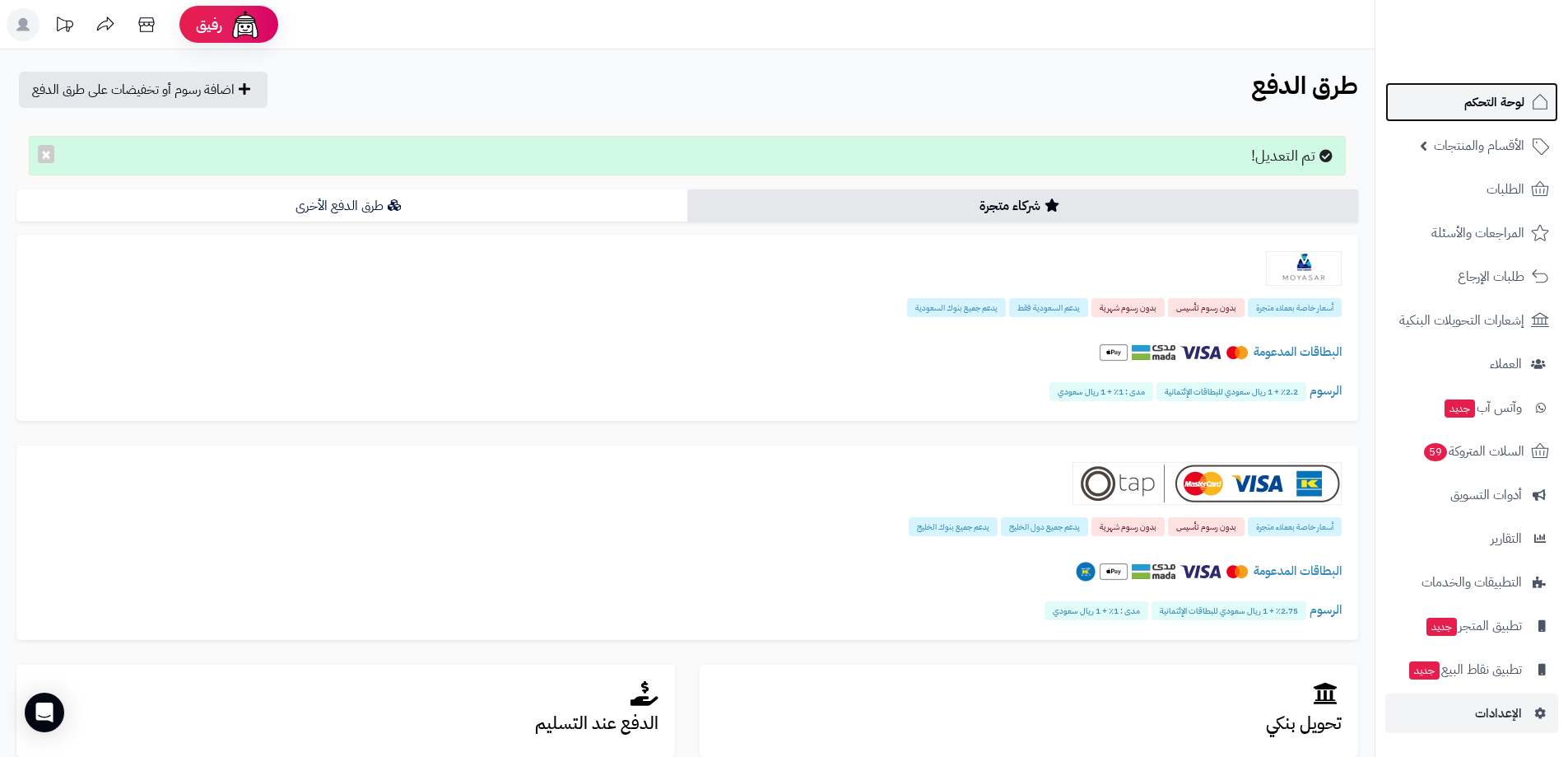
click at [1503, 86] on link "لوحة التحكم" at bounding box center [1473, 102] width 173 height 39
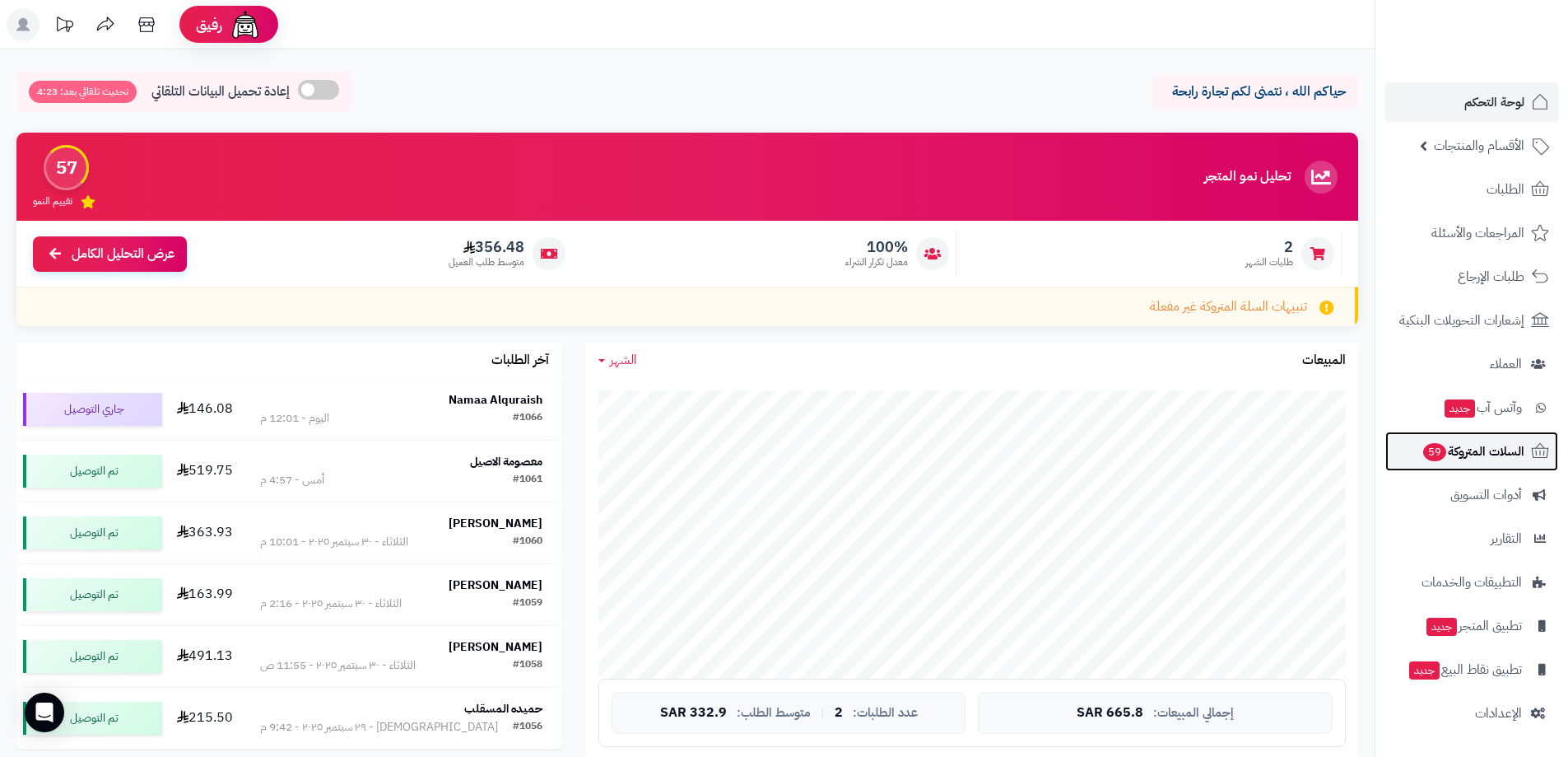
click at [1436, 445] on span "59" at bounding box center [1435, 452] width 23 height 18
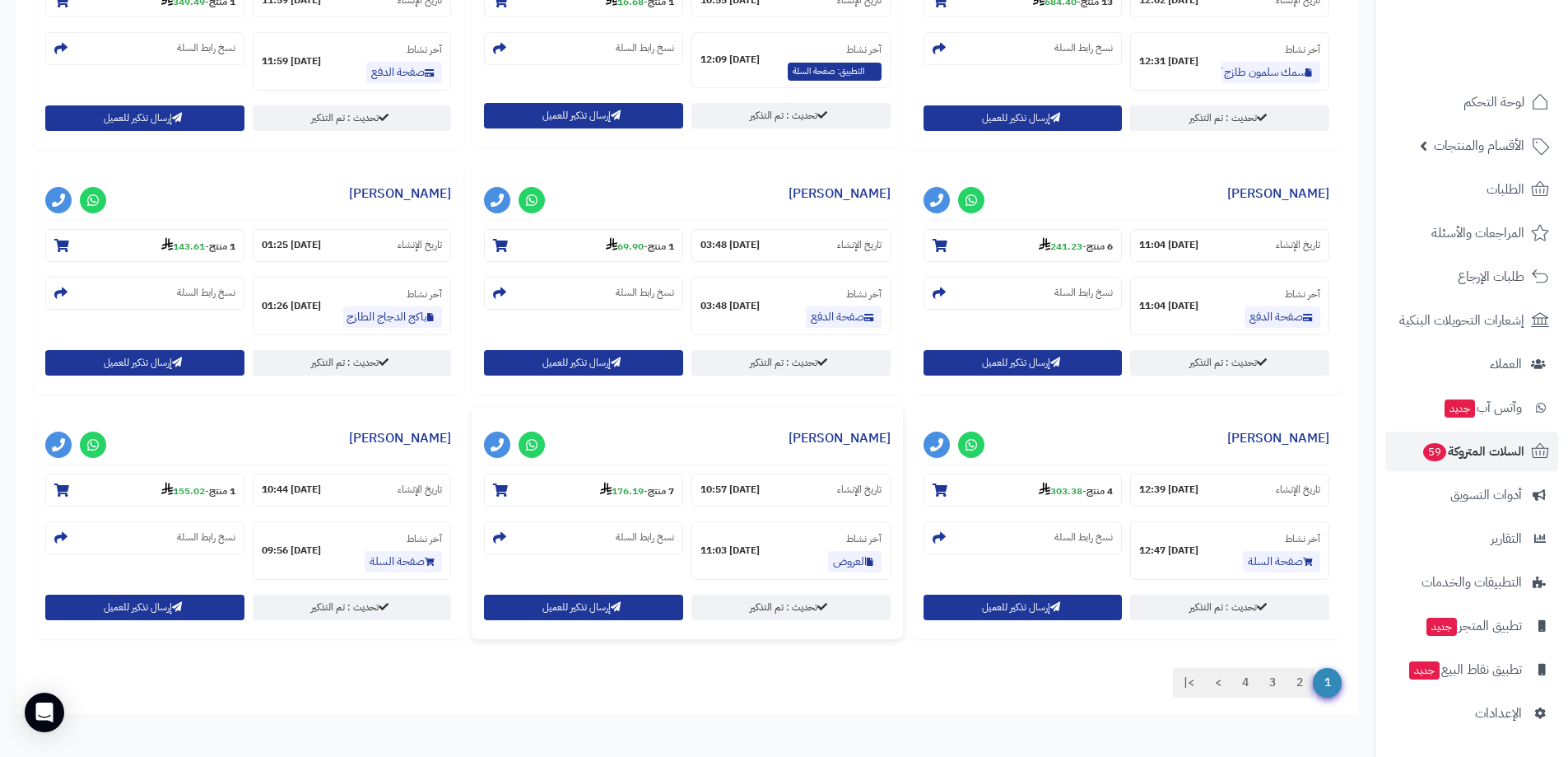
scroll to position [1356, 0]
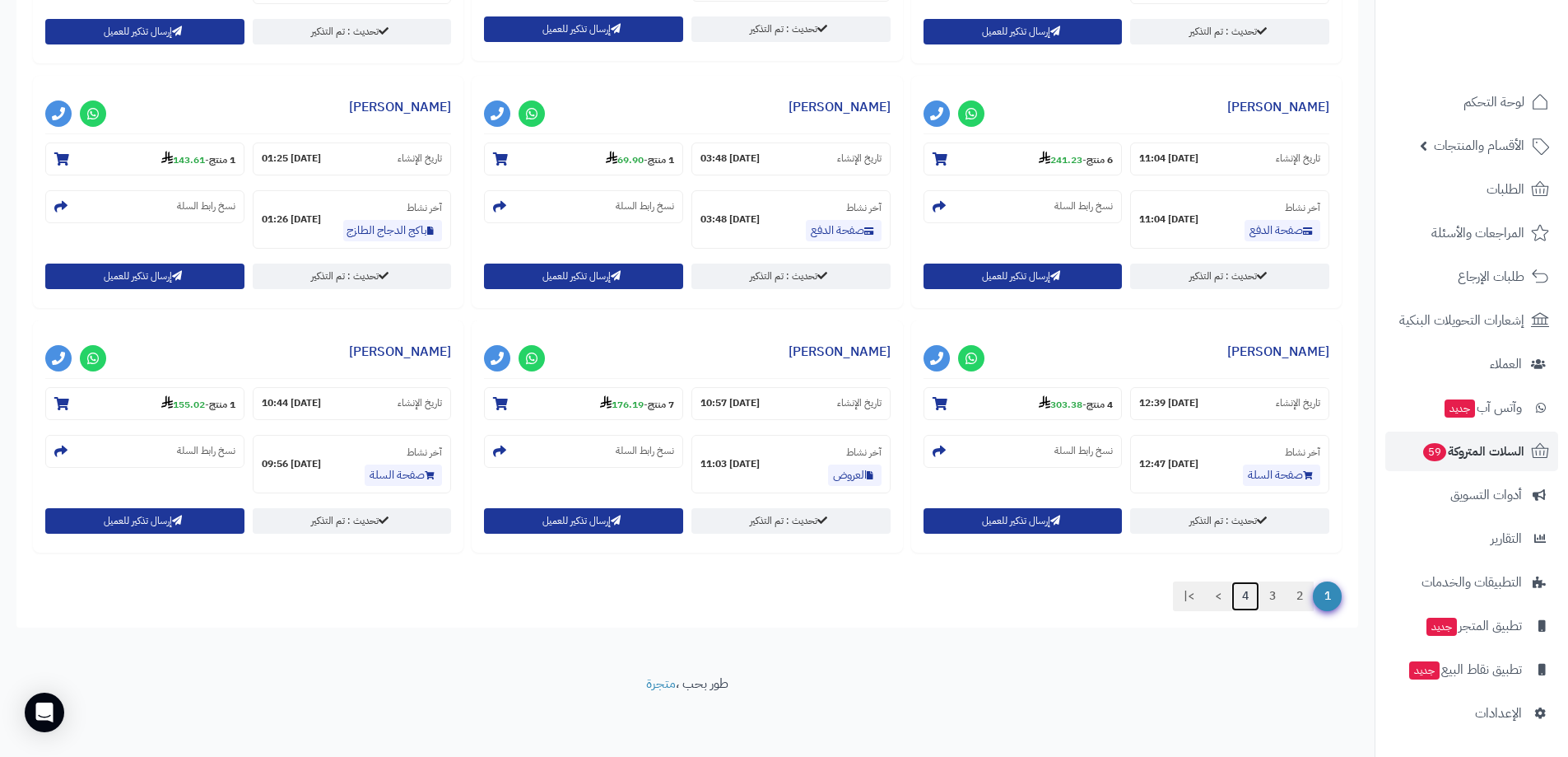
click at [1246, 595] on link "4" at bounding box center [1246, 596] width 28 height 30
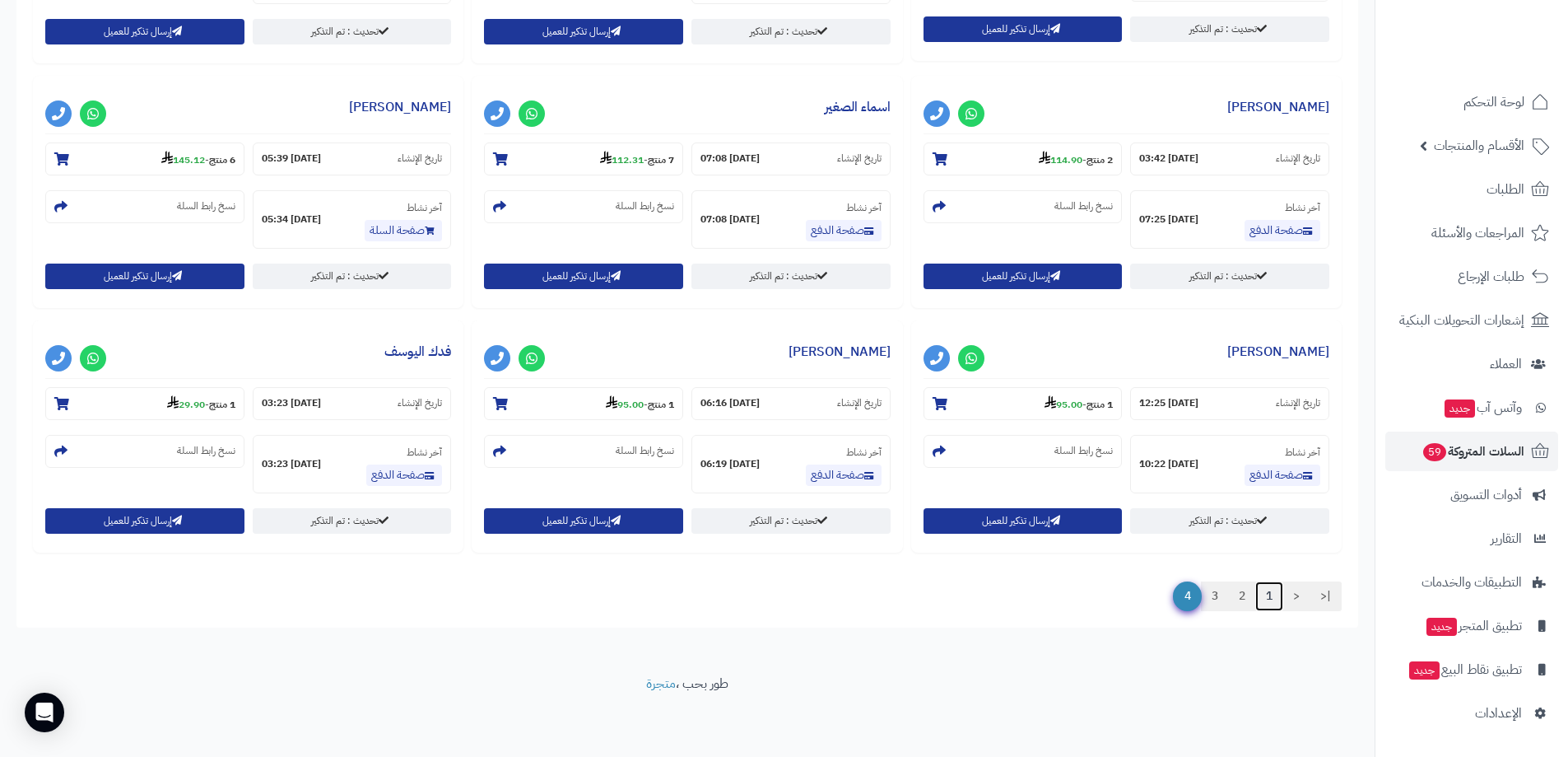
click at [1270, 593] on link "1" at bounding box center [1269, 596] width 28 height 30
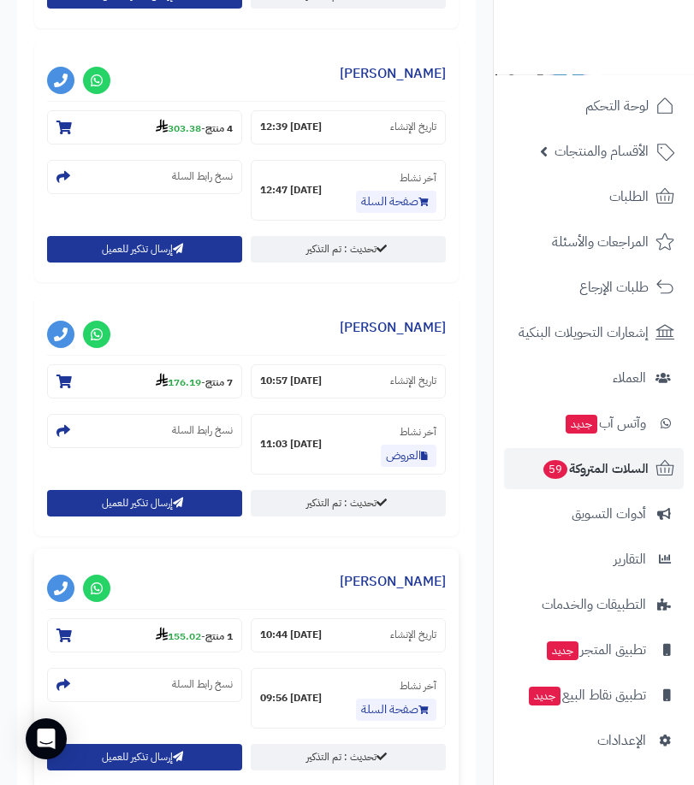
scroll to position [4663, 0]
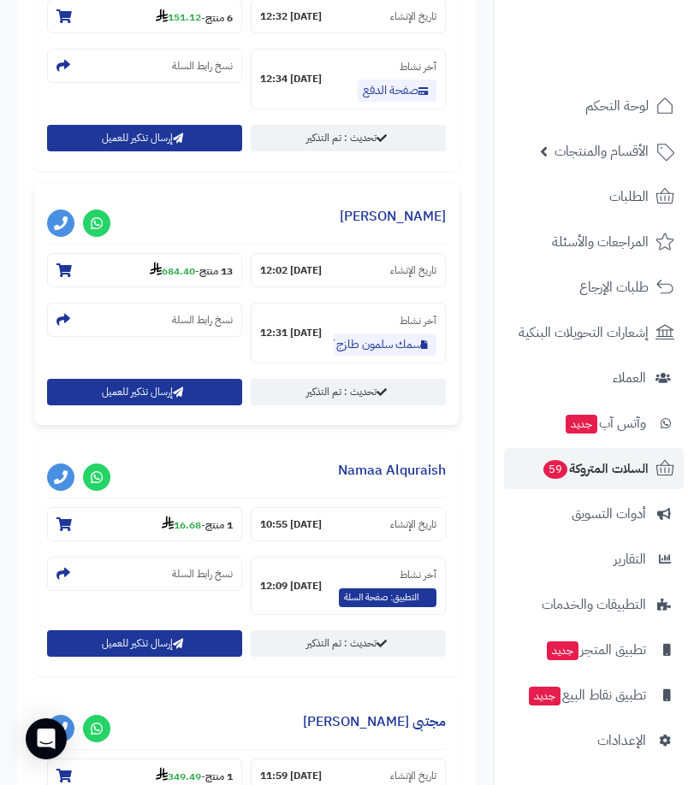
drag, startPoint x: 309, startPoint y: 476, endPoint x: 316, endPoint y: 464, distance: 13.8
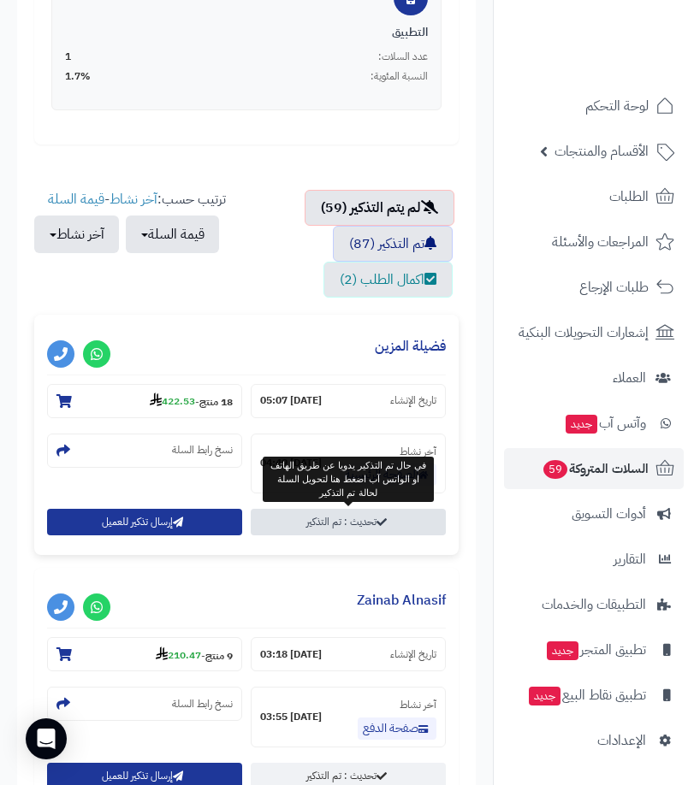
scroll to position [1283, 0]
